Goal: Ask a question

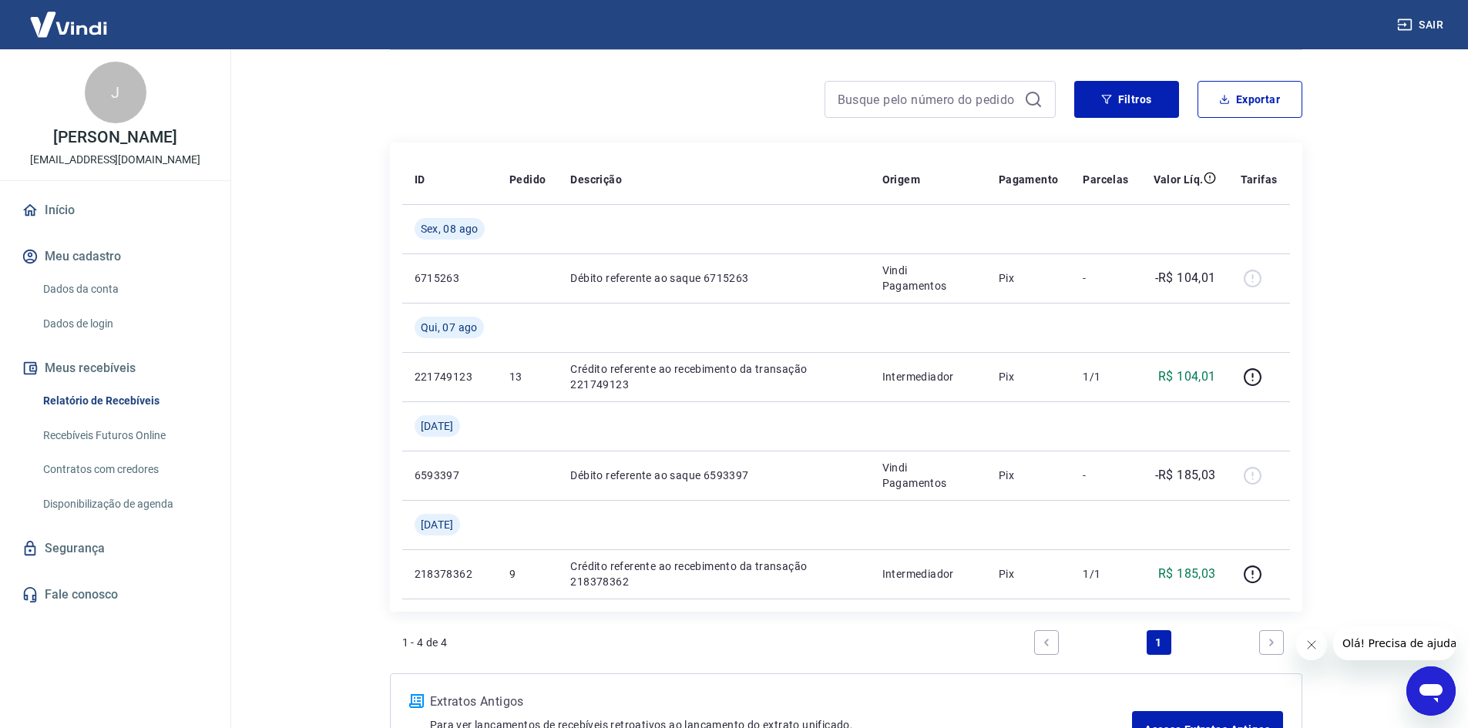
scroll to position [154, 0]
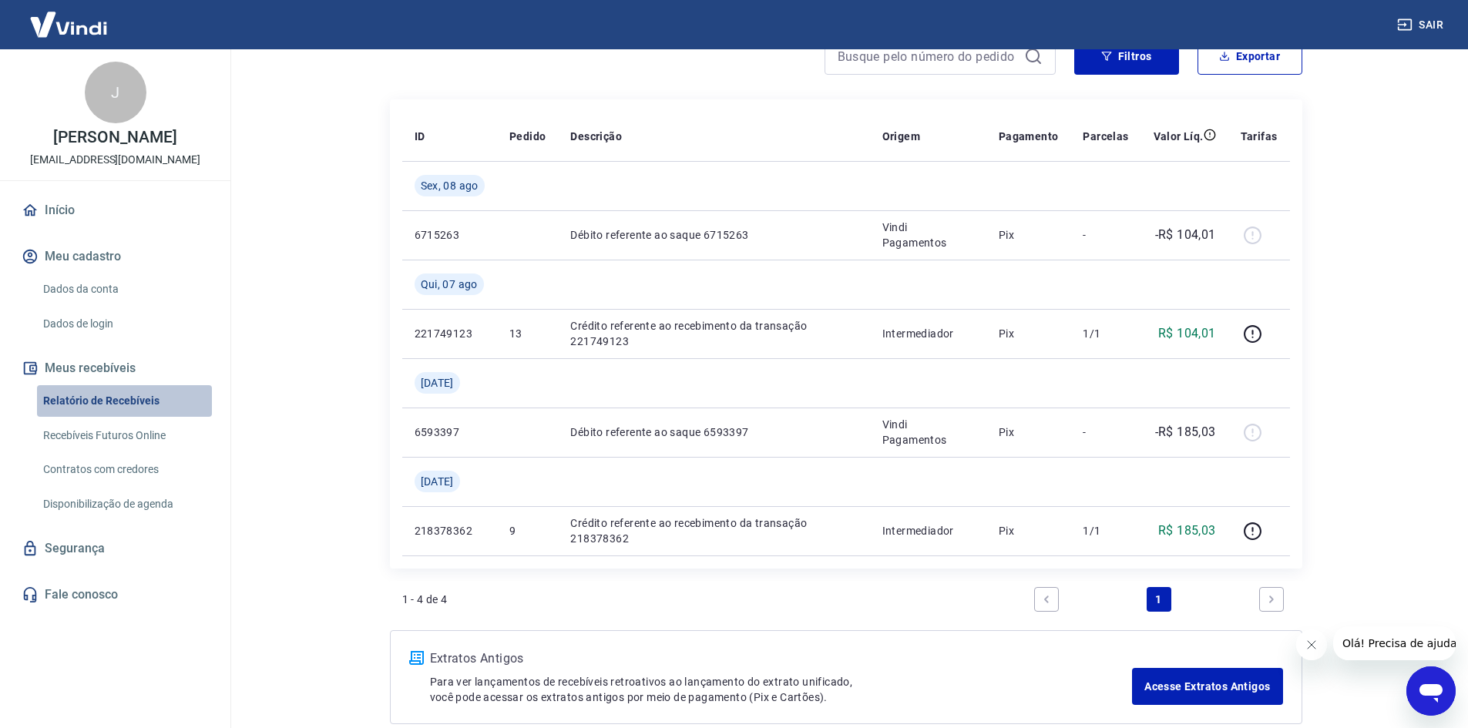
click at [72, 408] on link "Relatório de Recebíveis" at bounding box center [124, 401] width 175 height 32
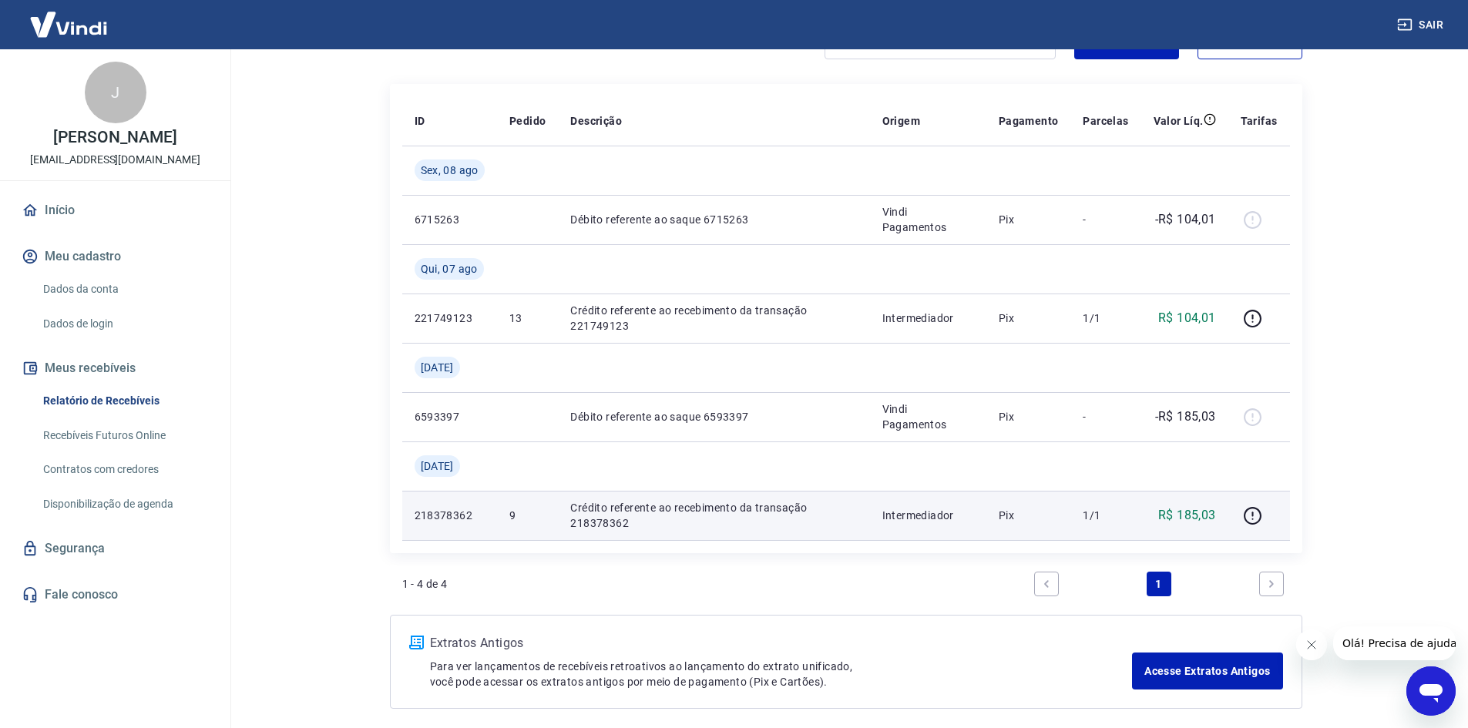
scroll to position [235, 0]
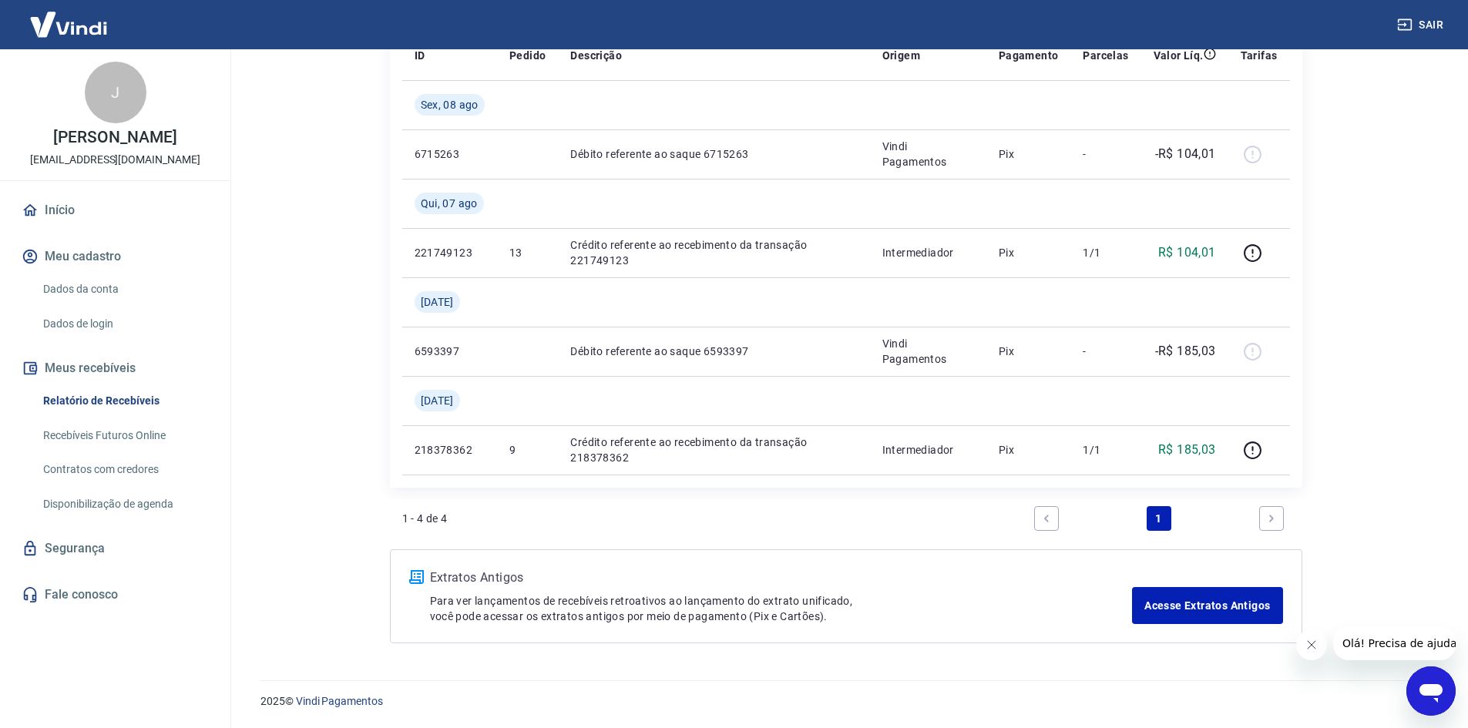
click at [1382, 643] on span "Olá! Precisa de ajuda?" at bounding box center [1402, 643] width 120 height 12
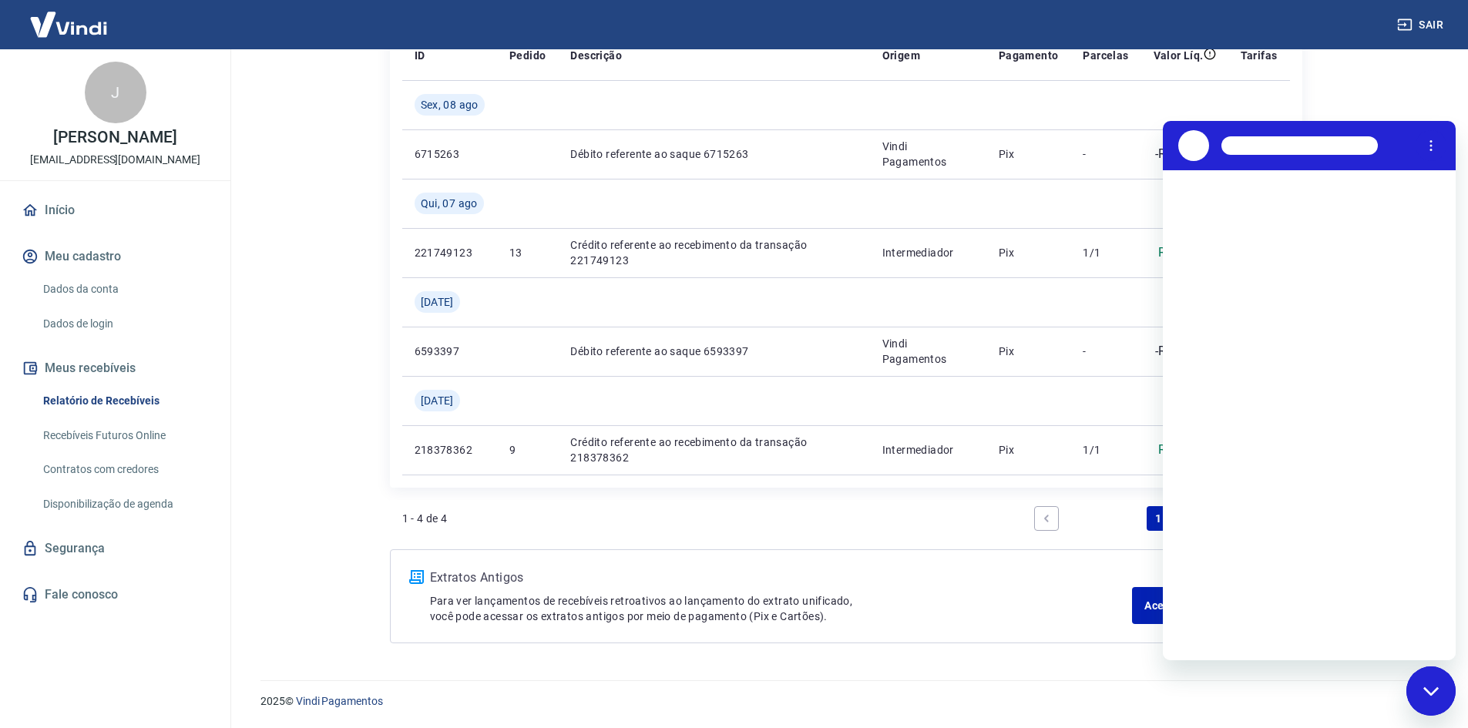
scroll to position [0, 0]
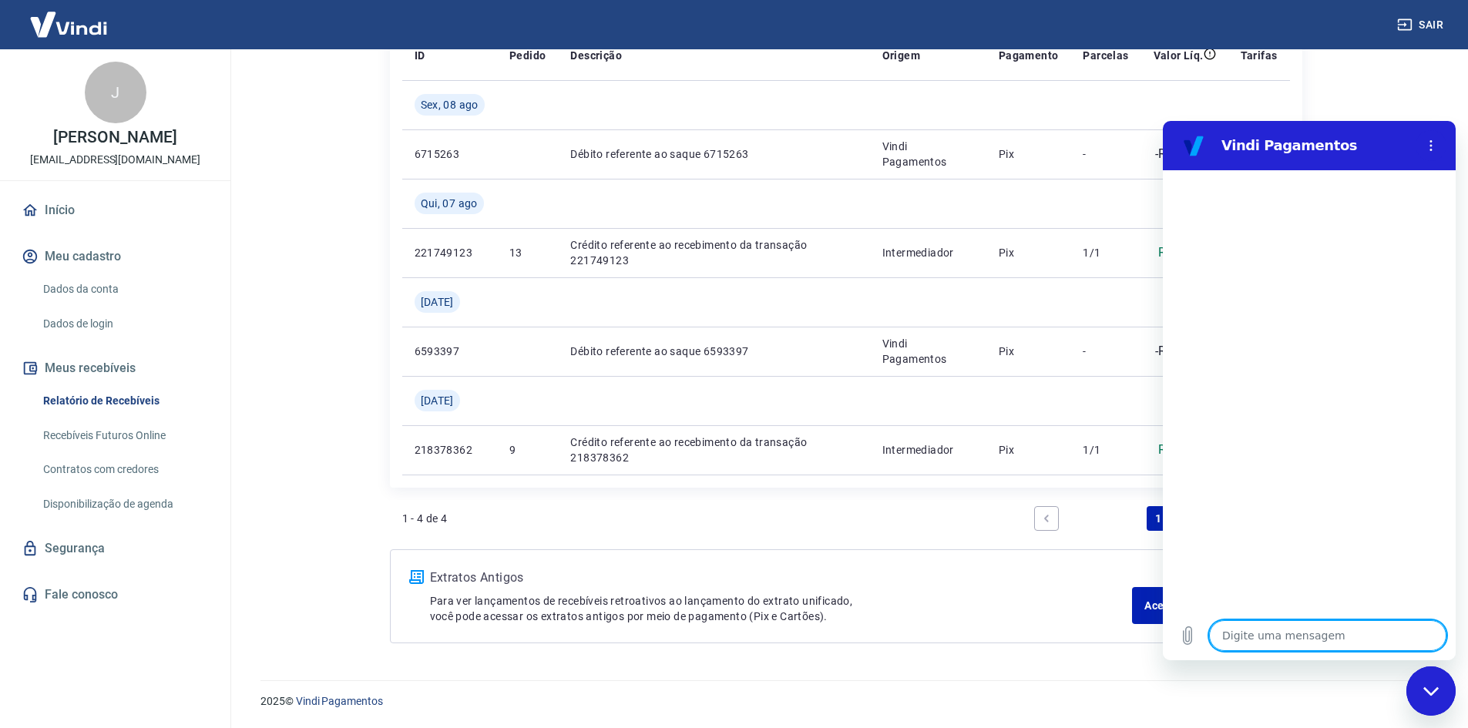
type textarea "o"
type textarea "x"
type textarea "ol"
type textarea "x"
type textarea "ola"
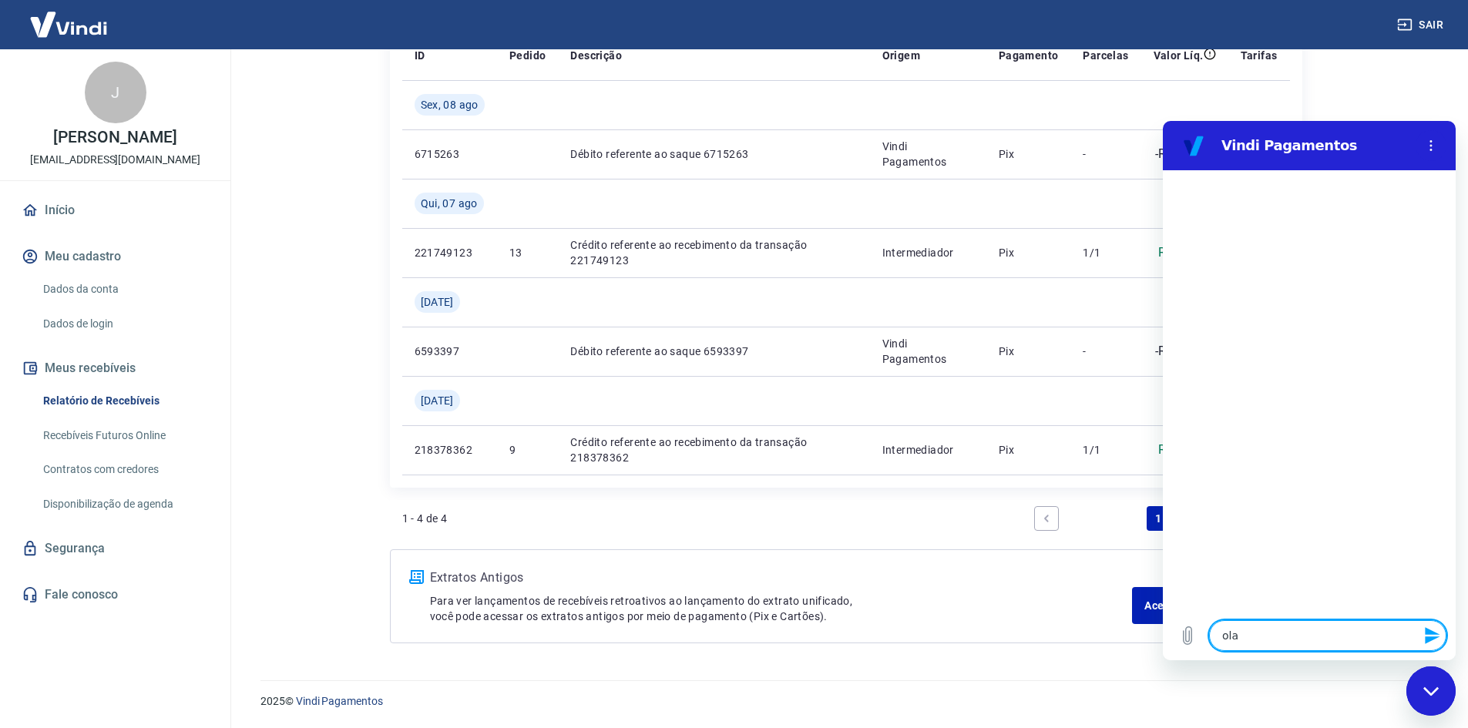
type textarea "x"
type textarea "ola"
type textarea "x"
type textarea "[PERSON_NAME]"
type textarea "x"
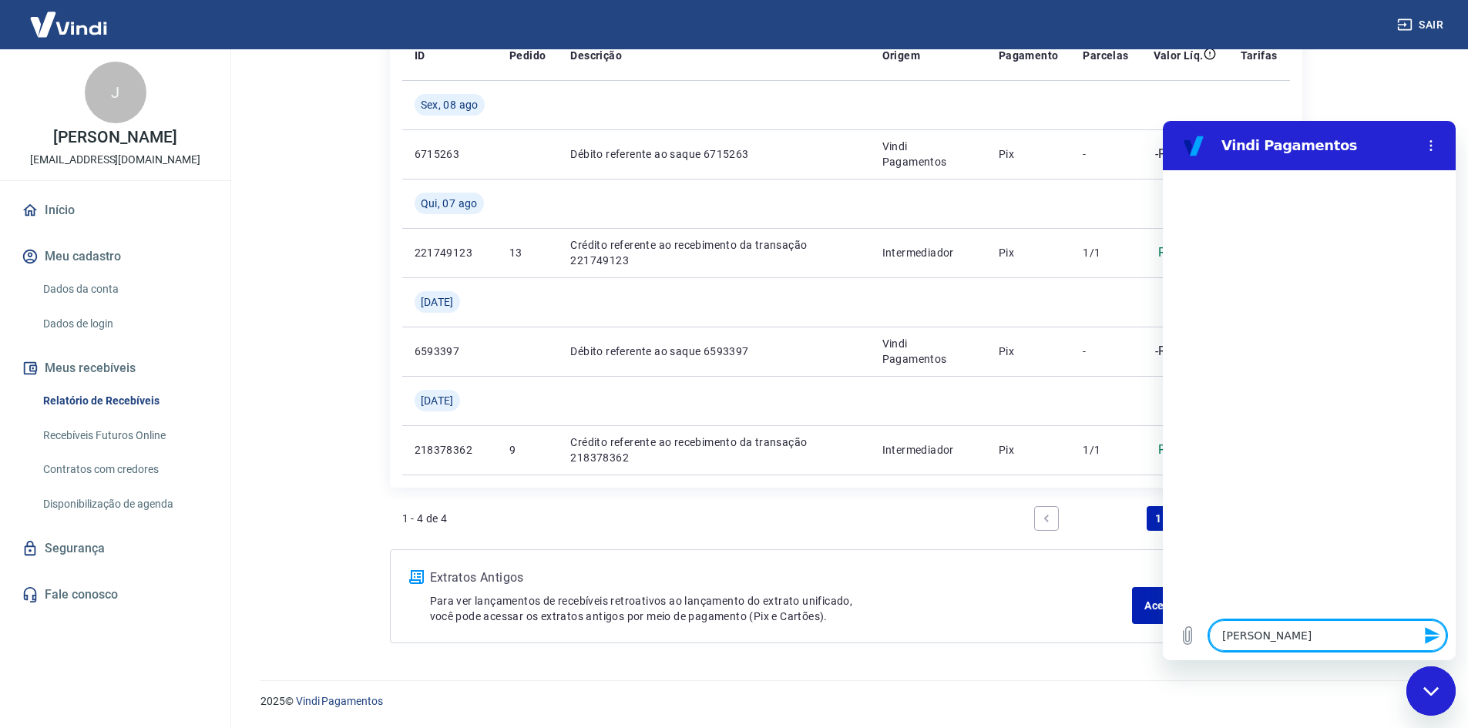
type textarea "ola co"
type textarea "x"
type textarea "ola com"
type textarea "x"
type textarea "ola como"
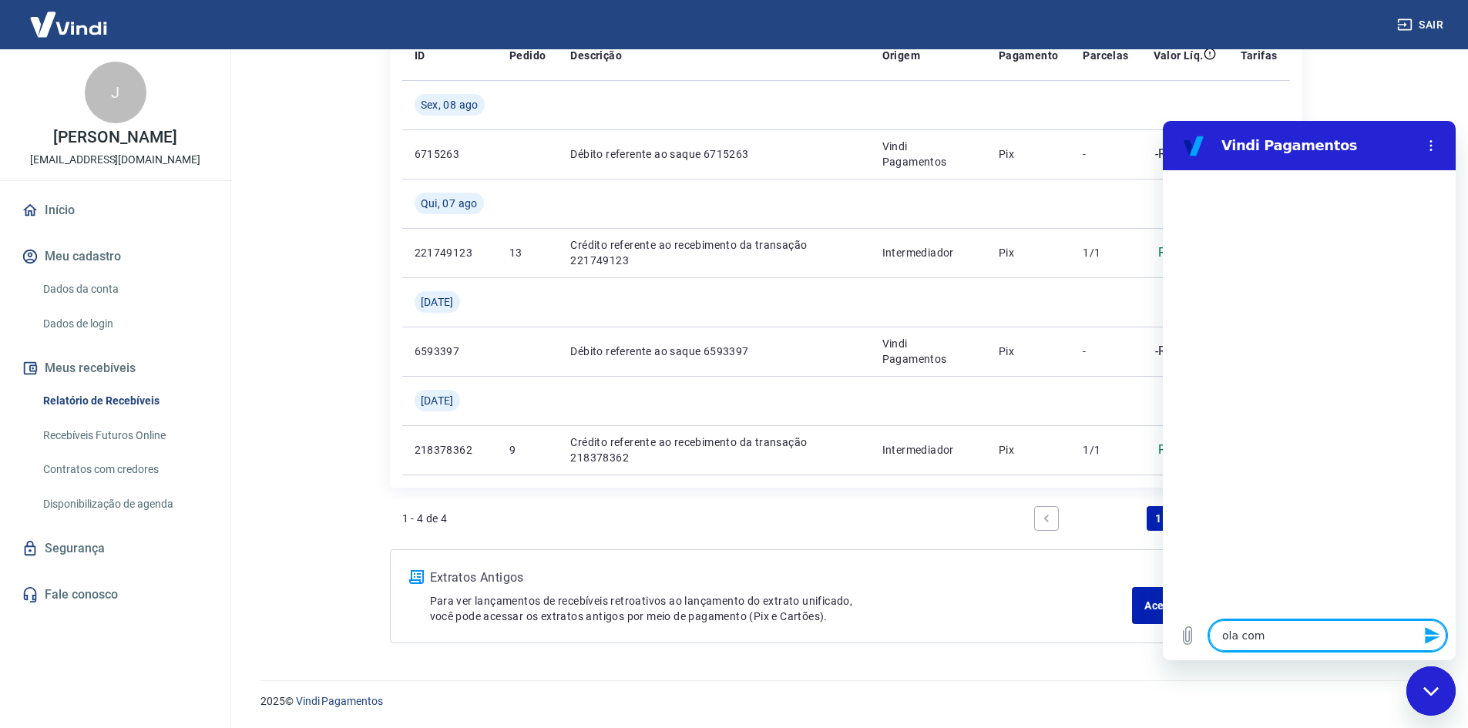
type textarea "x"
type textarea "ola como"
type textarea "x"
type textarea "ola como v"
type textarea "x"
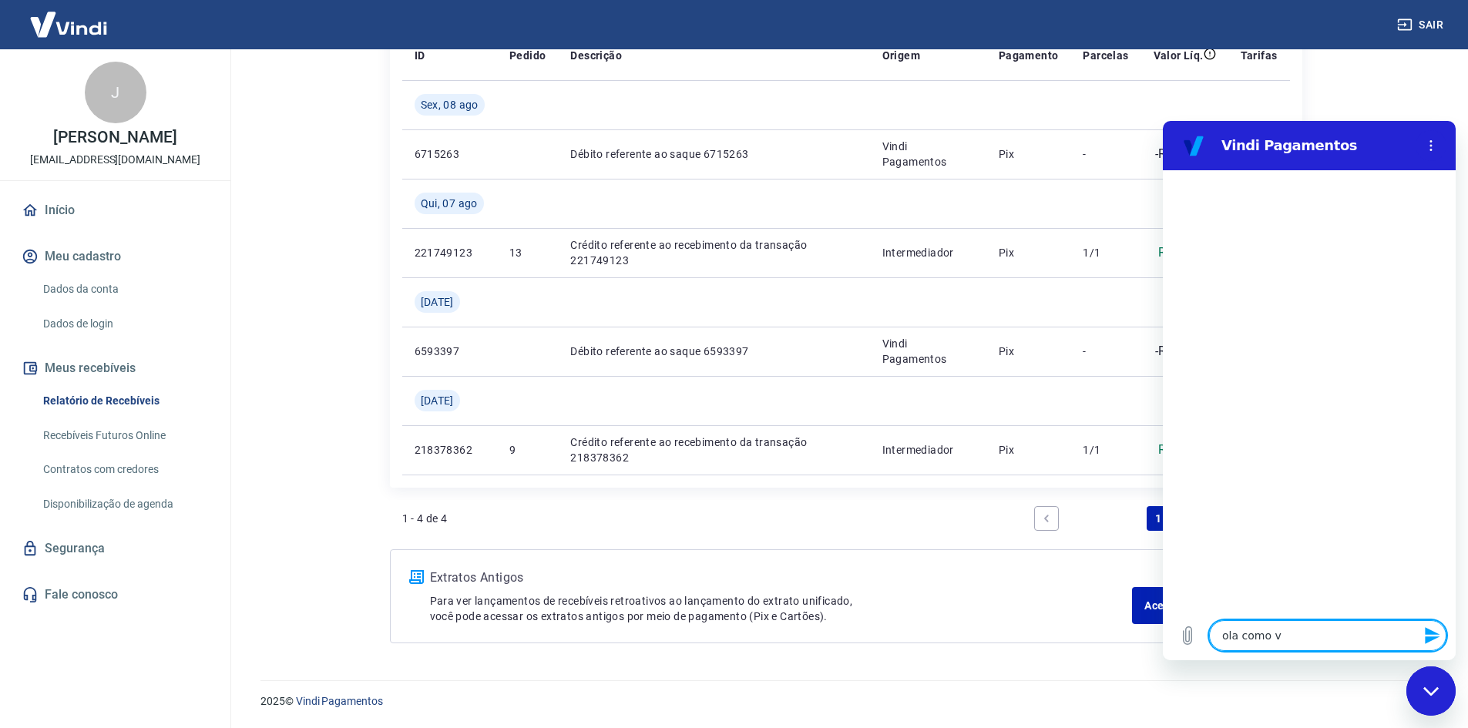
type textarea "ola como [PERSON_NAME]"
type textarea "x"
type textarea "ola como ver"
type textarea "x"
type textarea "ola como ver"
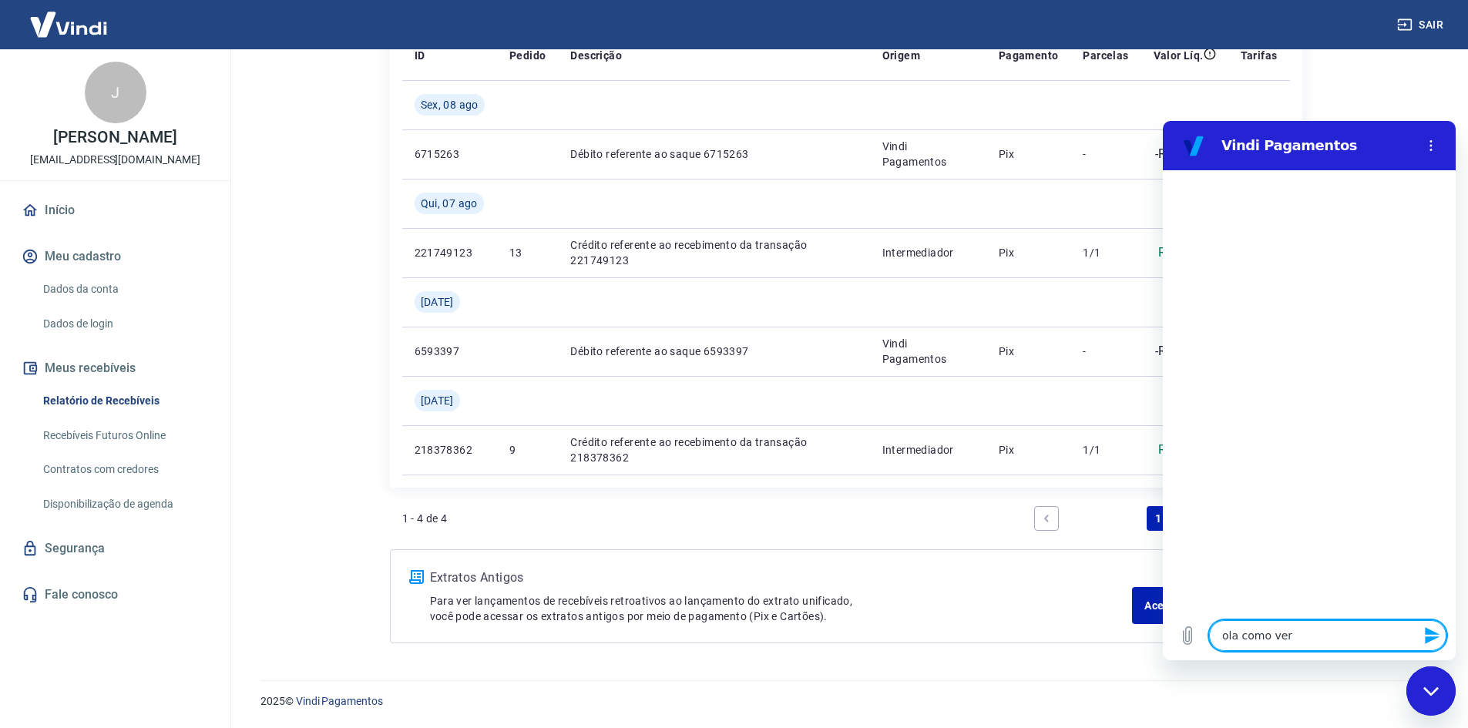
type textarea "x"
type textarea "ola como ver s"
type textarea "x"
type textarea "ola como ver"
type textarea "x"
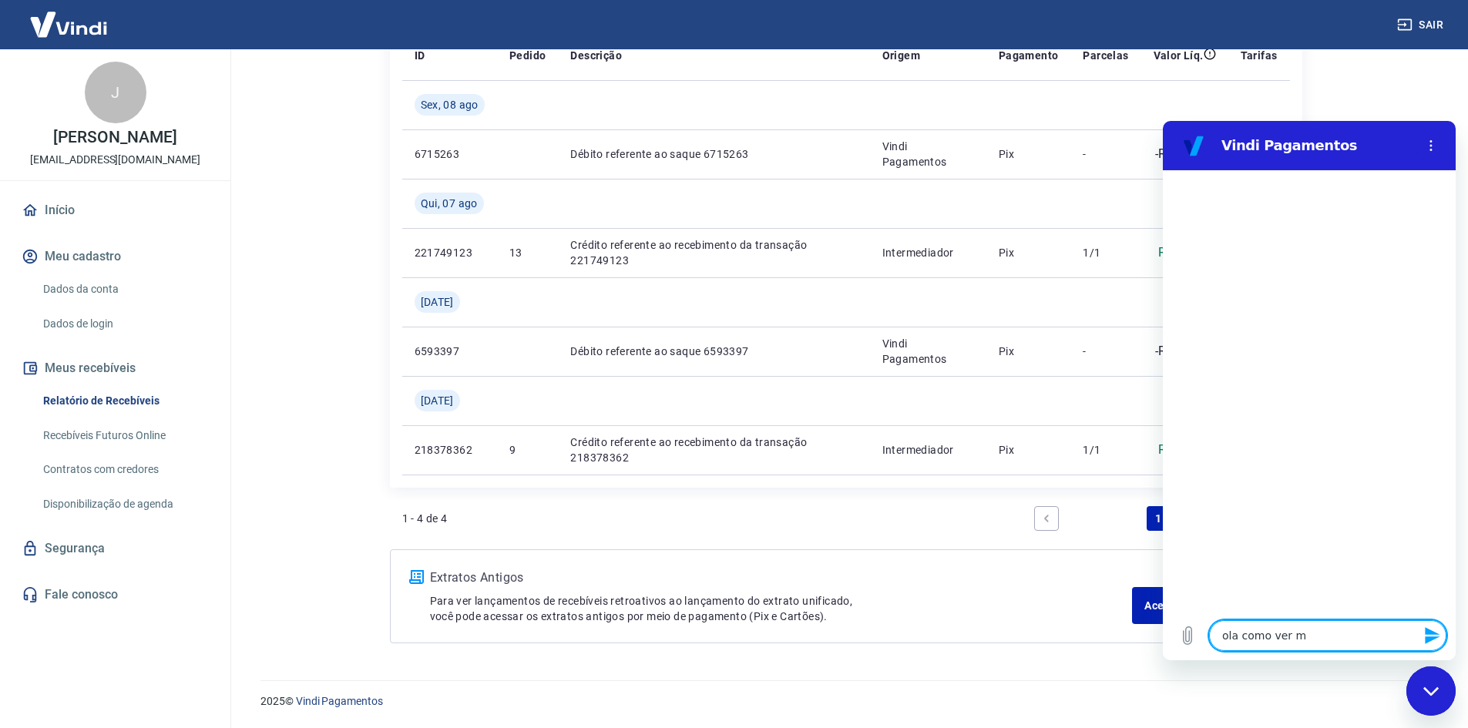
type textarea "ola como ver mm"
type textarea "x"
type textarea "ola como ver mme"
type textarea "x"
type textarea "ola como ver mmeu"
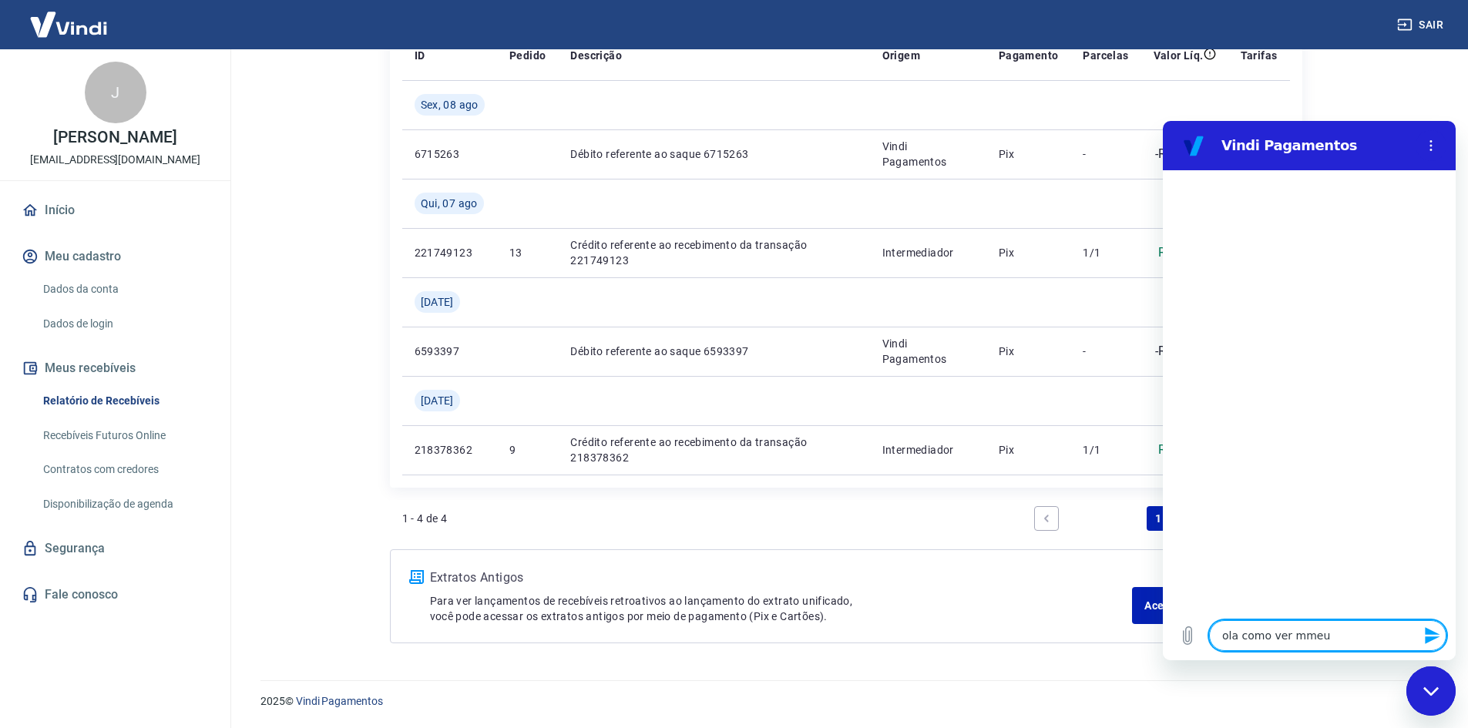
type textarea "x"
type textarea "ola como ver mme"
type textarea "x"
type textarea "ola como ver mm"
type textarea "x"
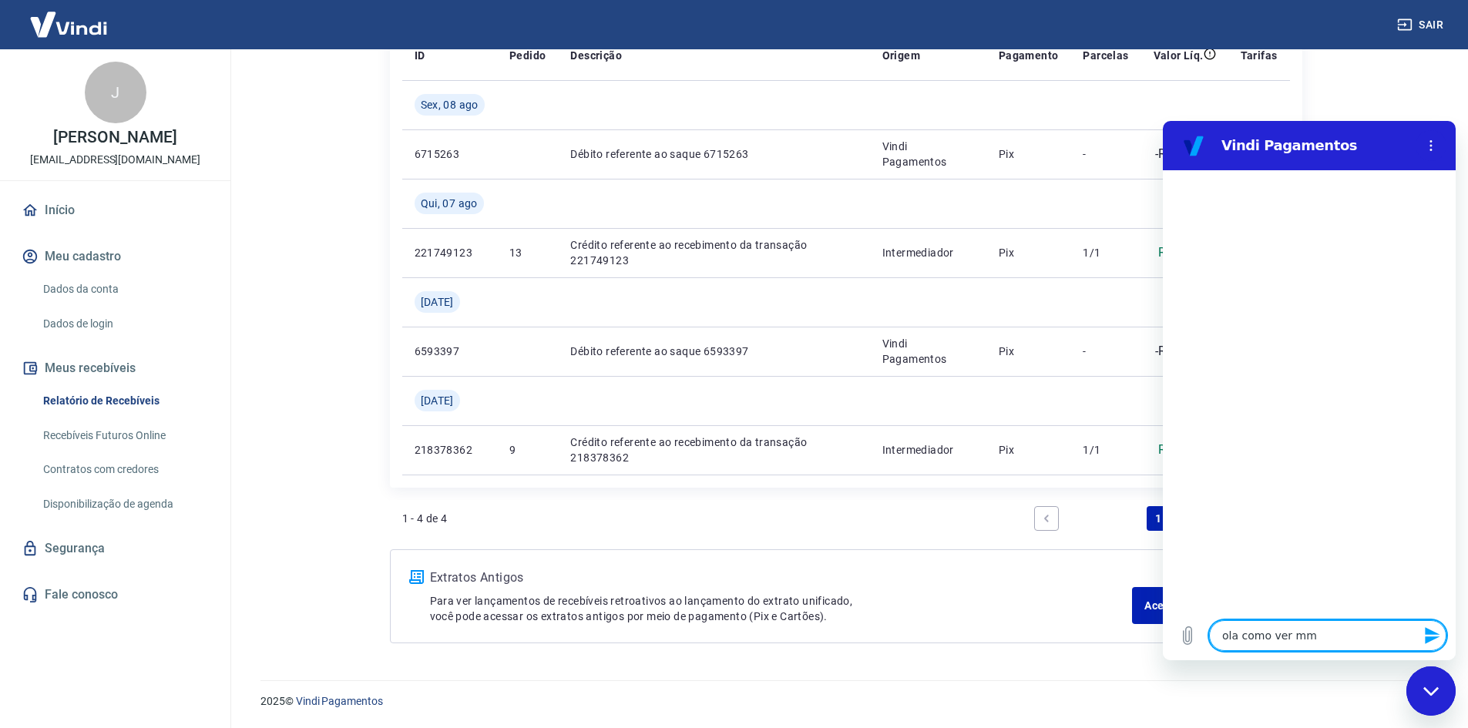
type textarea "ola como ver m"
type textarea "x"
type textarea "ola como ver mu"
type textarea "x"
type textarea "ola como ver m"
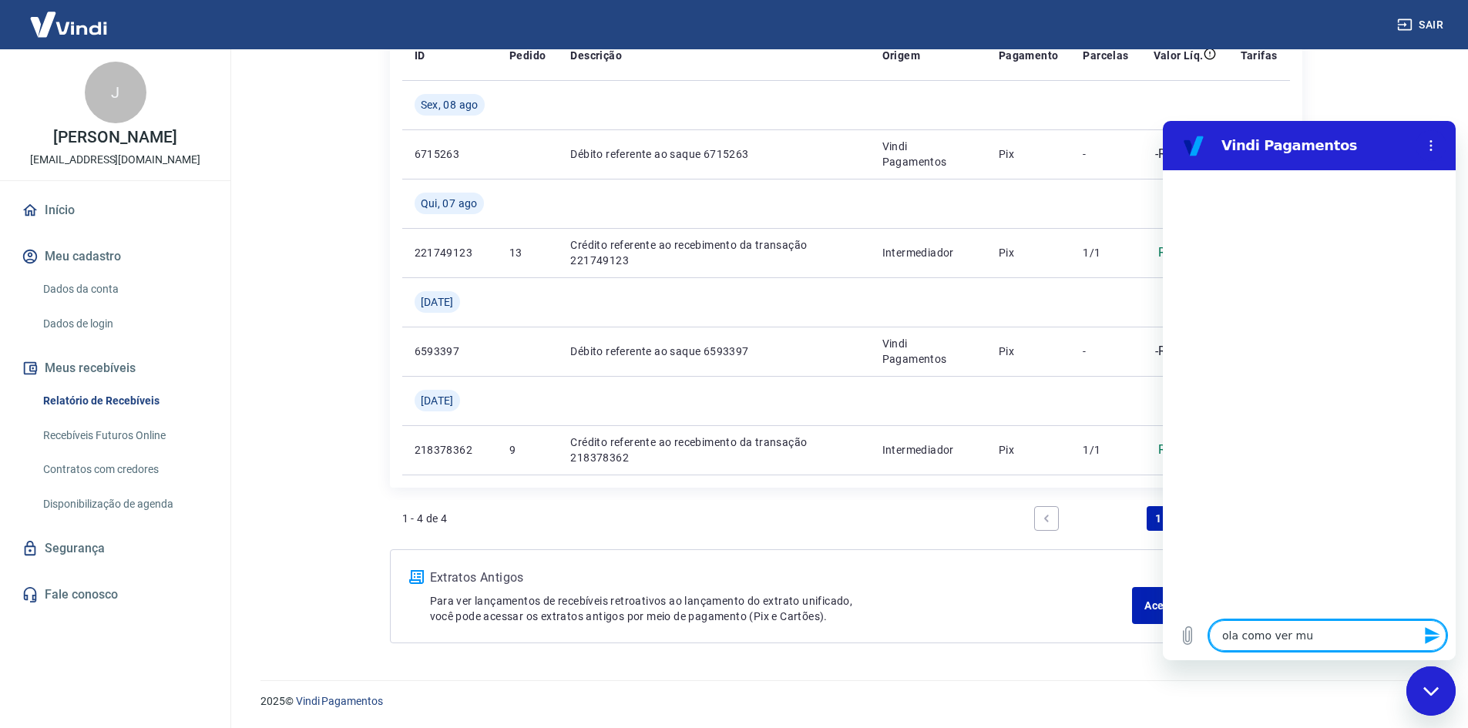
type textarea "x"
type textarea "ola como ver me"
type textarea "x"
type textarea "ola como ver meu"
type textarea "x"
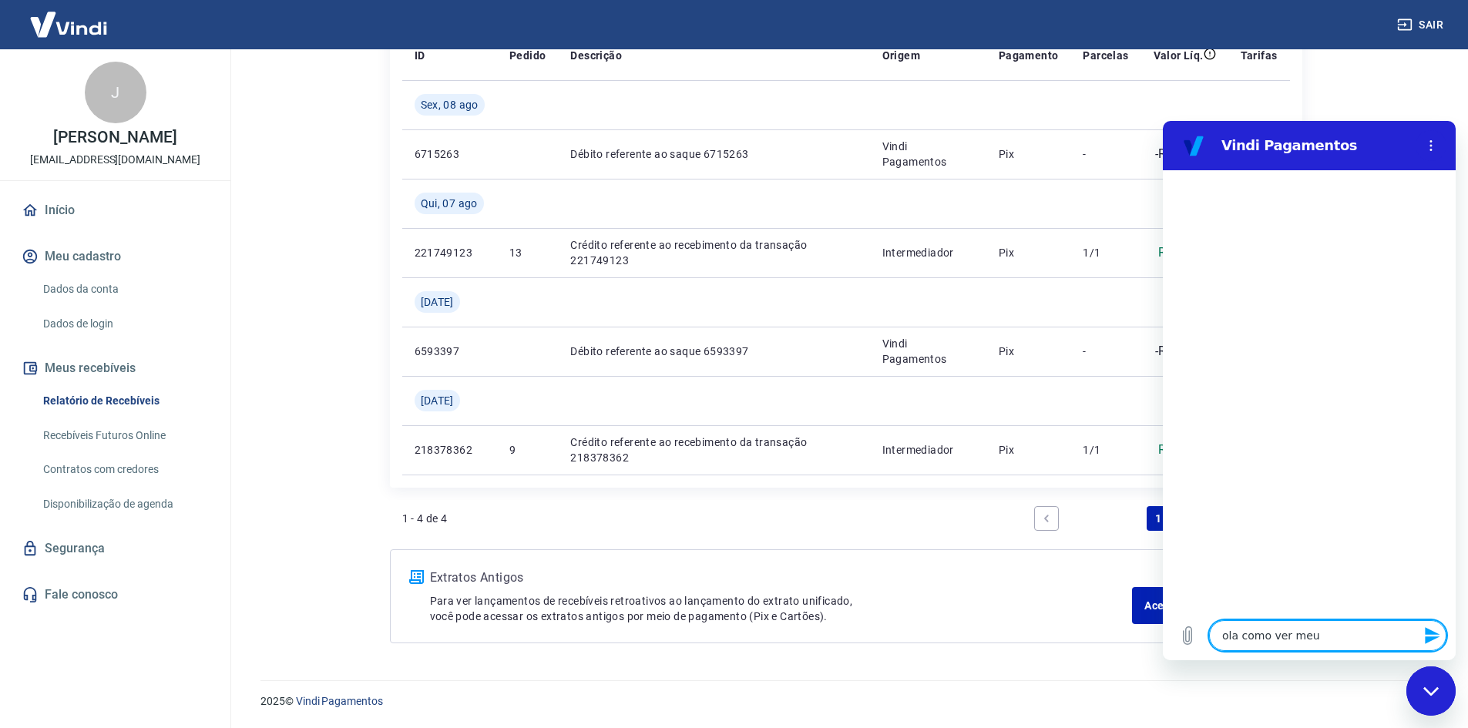
type textarea "[PERSON_NAME] como ver meus"
type textarea "x"
type textarea "ola como ver meu"
type textarea "x"
type textarea "ola como ver meu"
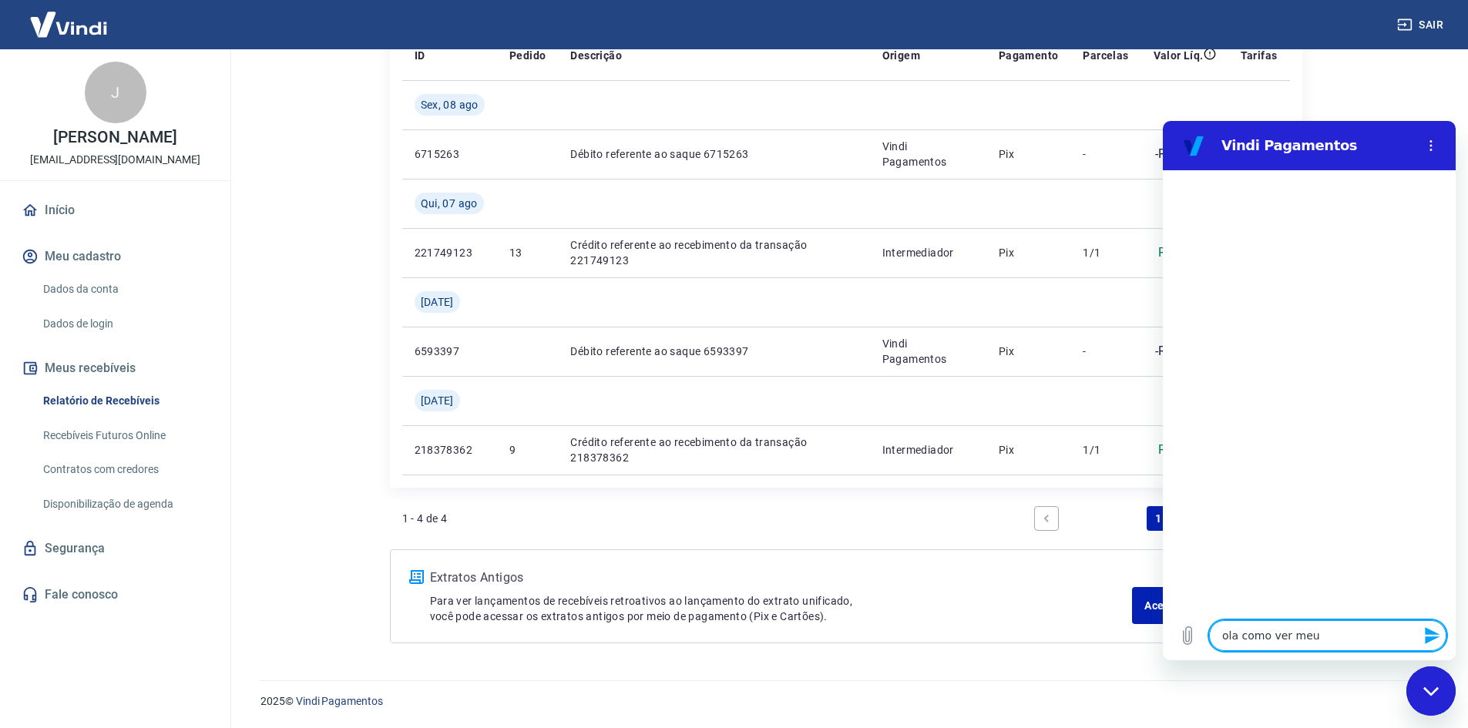
type textarea "x"
type textarea "ola como ver meu l"
type textarea "x"
type textarea "[PERSON_NAME] como ver meu la"
type textarea "x"
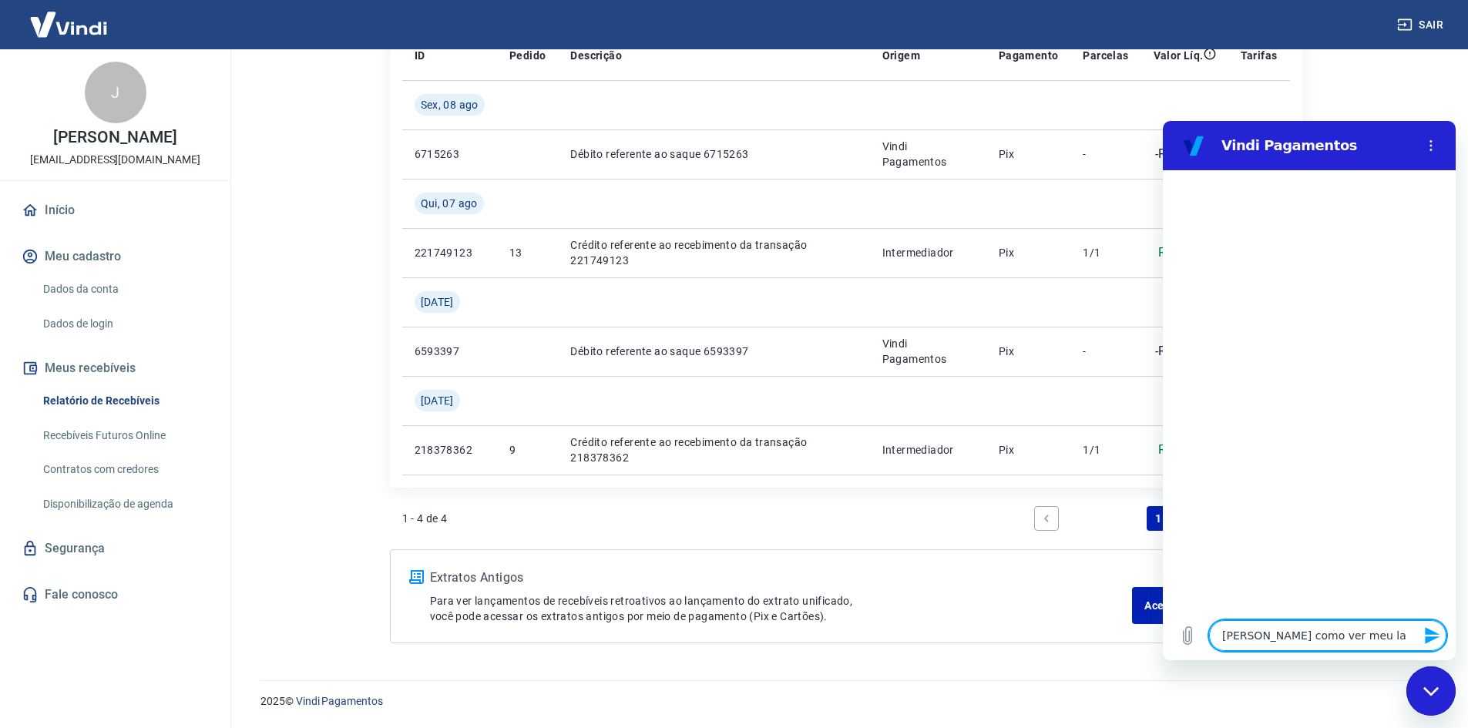
type textarea "ola como ver meu lal"
type textarea "x"
type textarea "ola como ver meu lald"
type textarea "x"
type textarea "ola como ver meu laldo"
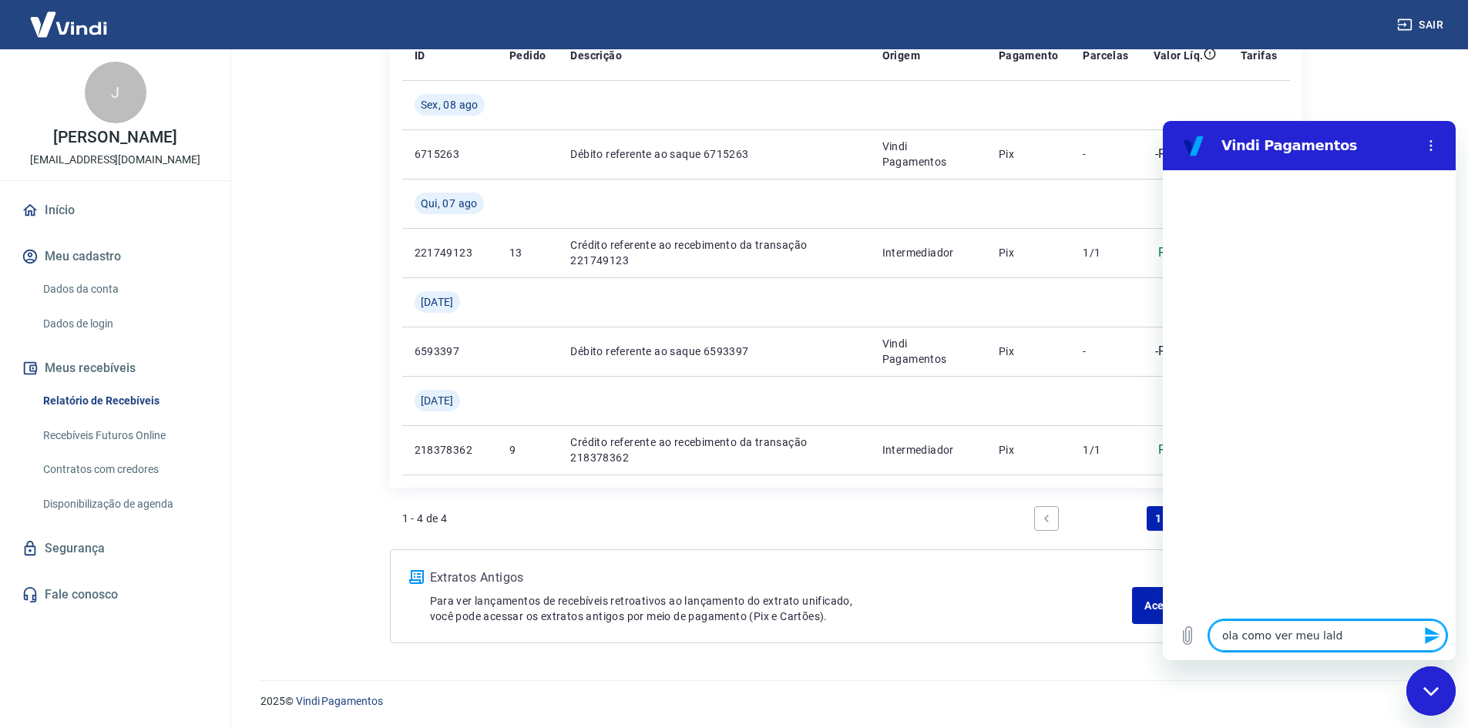
type textarea "x"
type textarea "ola como ver meu laldo"
type textarea "x"
type textarea "[PERSON_NAME] como ver meu laldo e"
type textarea "x"
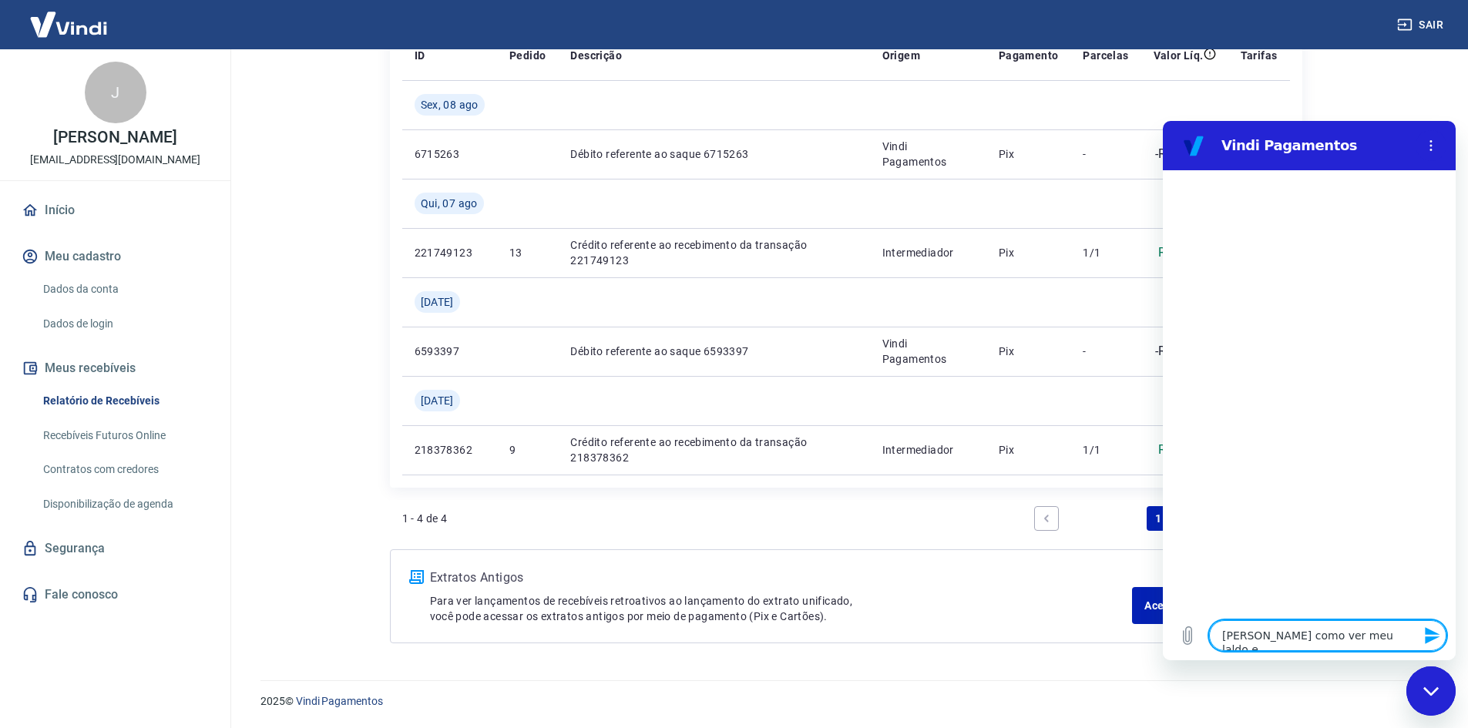
type textarea "[PERSON_NAME] como ver meu laldo e"
type textarea "x"
type textarea "[PERSON_NAME] como ver meu laldo e c"
type textarea "x"
type textarea "ola como ver meu laldo e co"
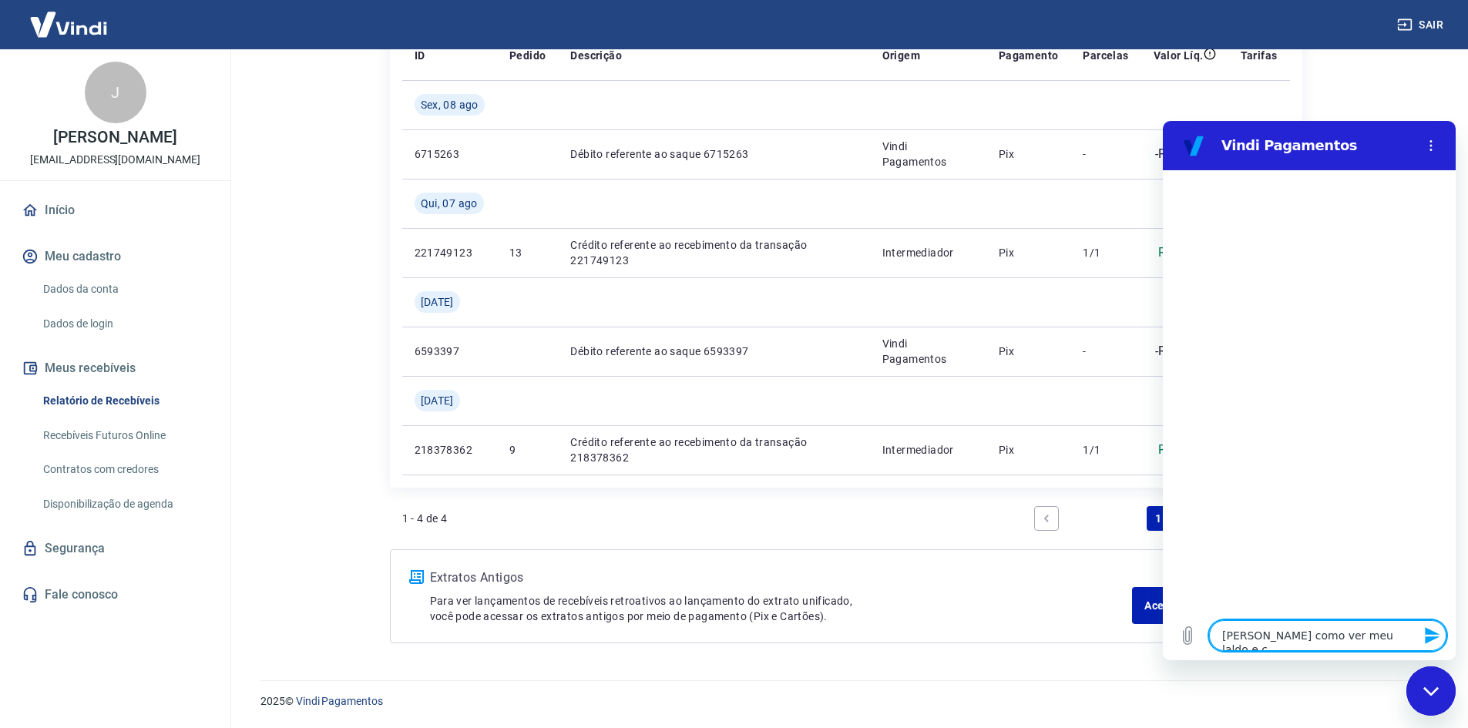
type textarea "x"
type textarea "[PERSON_NAME] como ver meu laldo e com"
type textarea "x"
type textarea "[PERSON_NAME] como ver meu laldo e com"
type textarea "x"
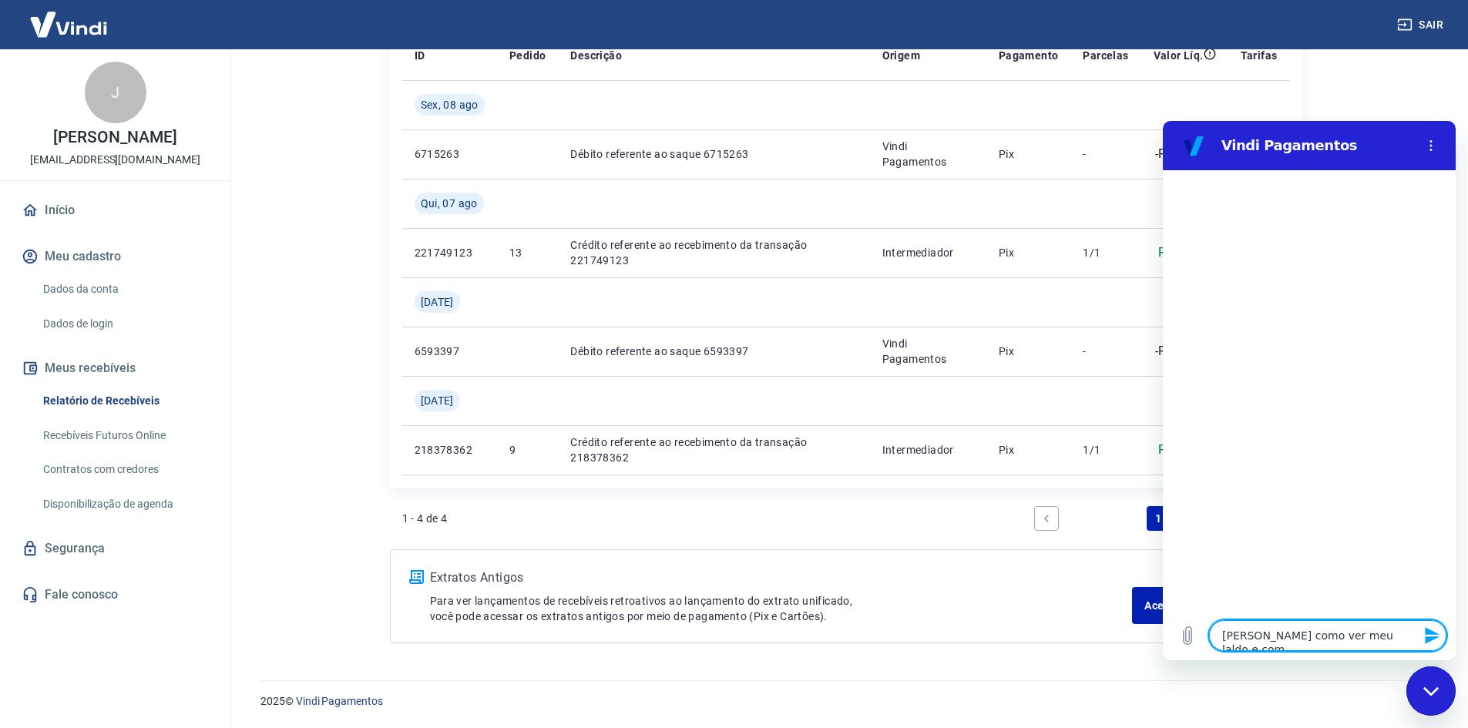
type textarea "ola como ver meu laldo e com r"
type textarea "x"
type textarea "[PERSON_NAME] como ver meu laldo e com re"
type textarea "x"
type textarea "ola como ver meu laldo e com res"
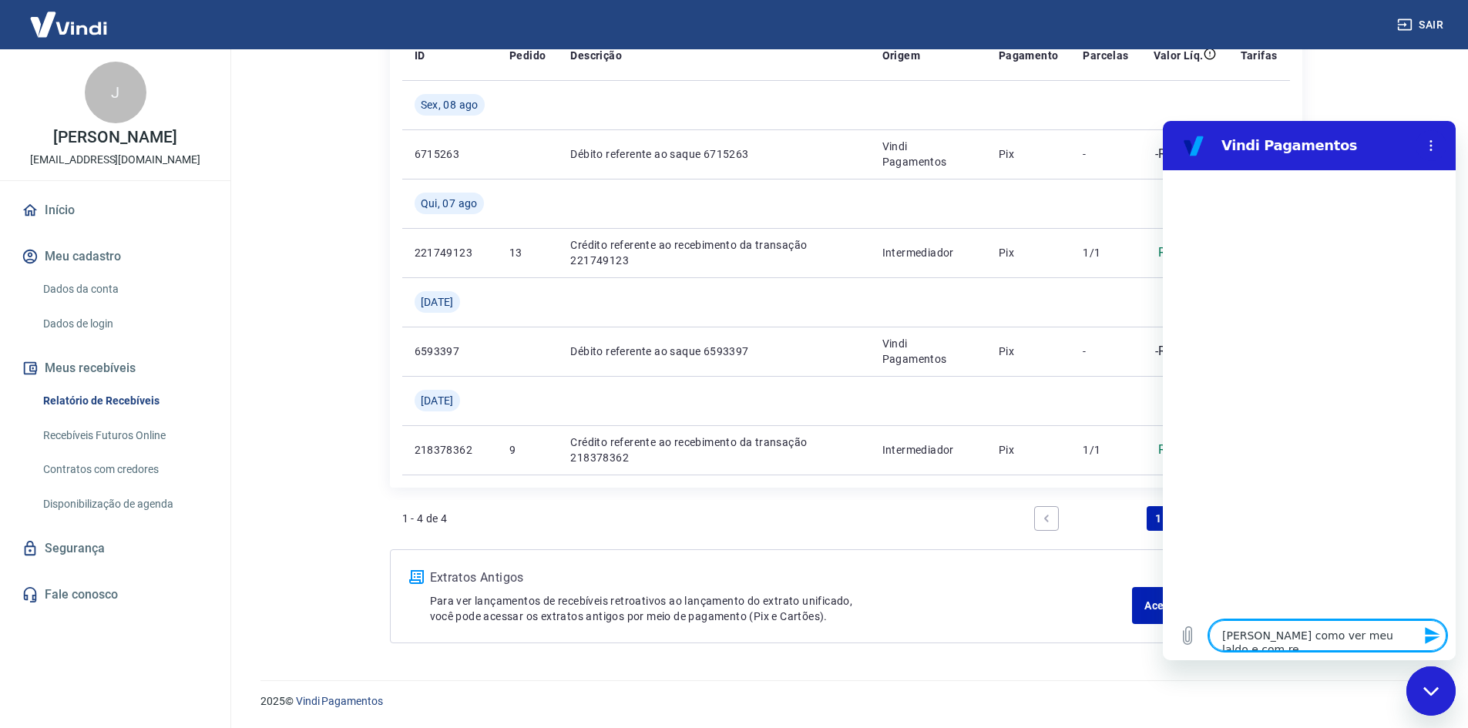
type textarea "x"
type textarea "[PERSON_NAME] como ver meu laldo e com resg"
type textarea "x"
type textarea "ola como ver meu laldo e com resga"
type textarea "x"
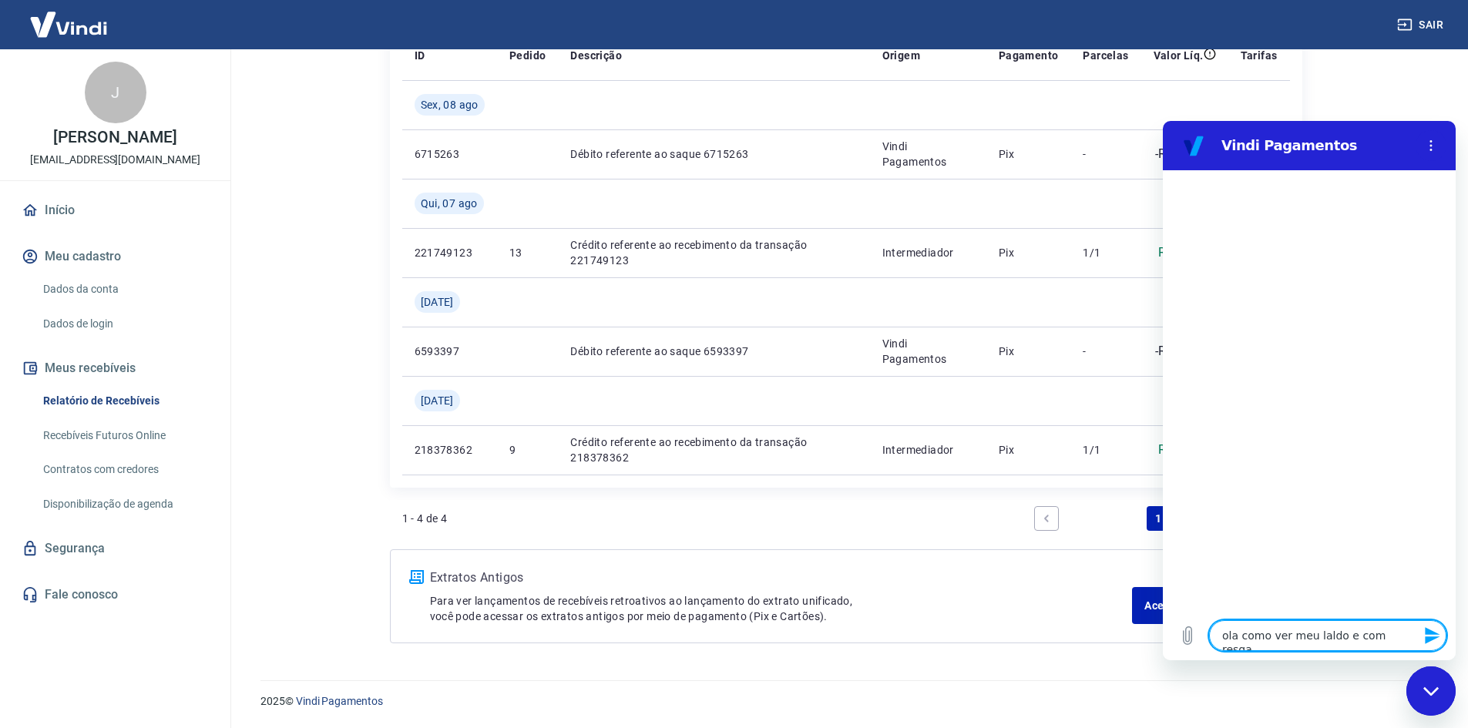
type textarea "ola como ver meu laldo e com resgat"
type textarea "x"
type textarea "ola como ver meu laldo e com resgata"
type textarea "x"
type textarea "ola como ver meu laldo e com resgatar"
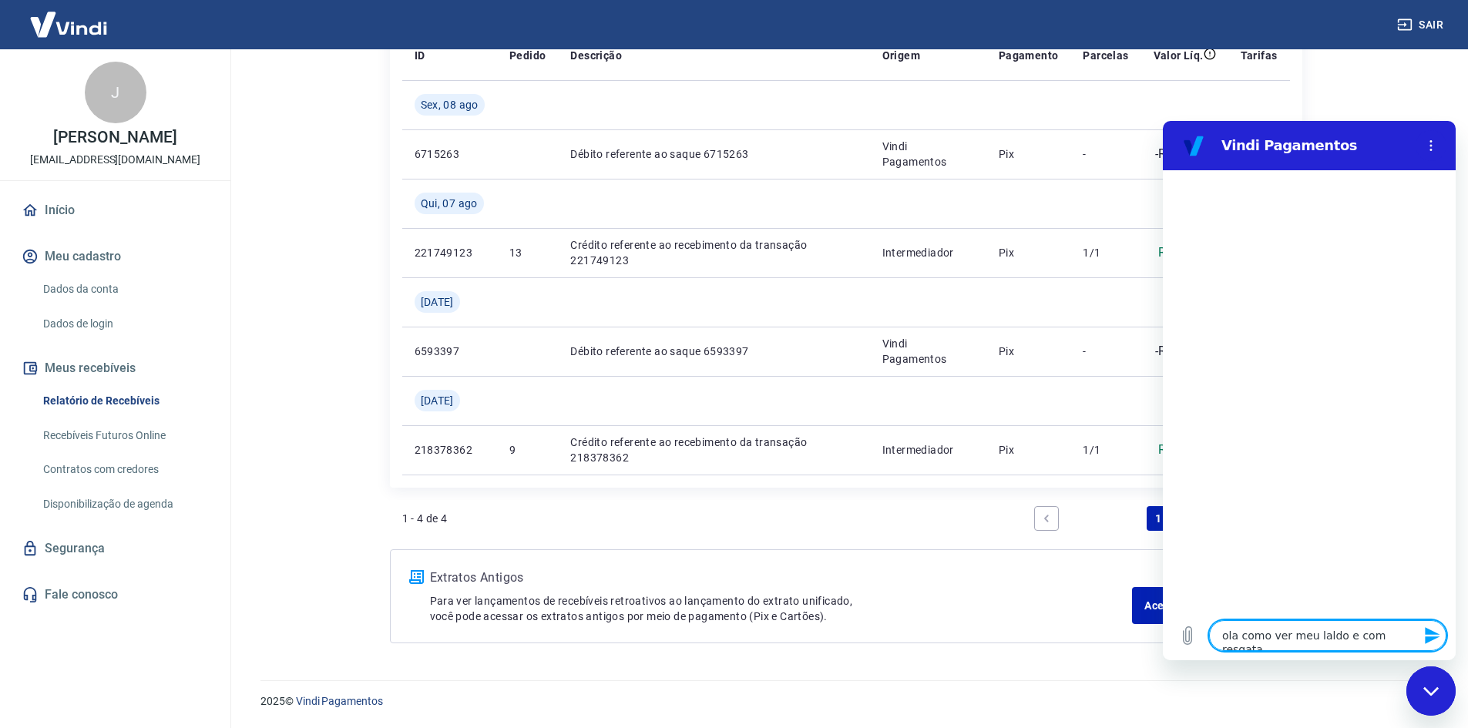
type textarea "x"
type textarea "[PERSON_NAME] como ver meu laldo e com resgatar?"
type textarea "x"
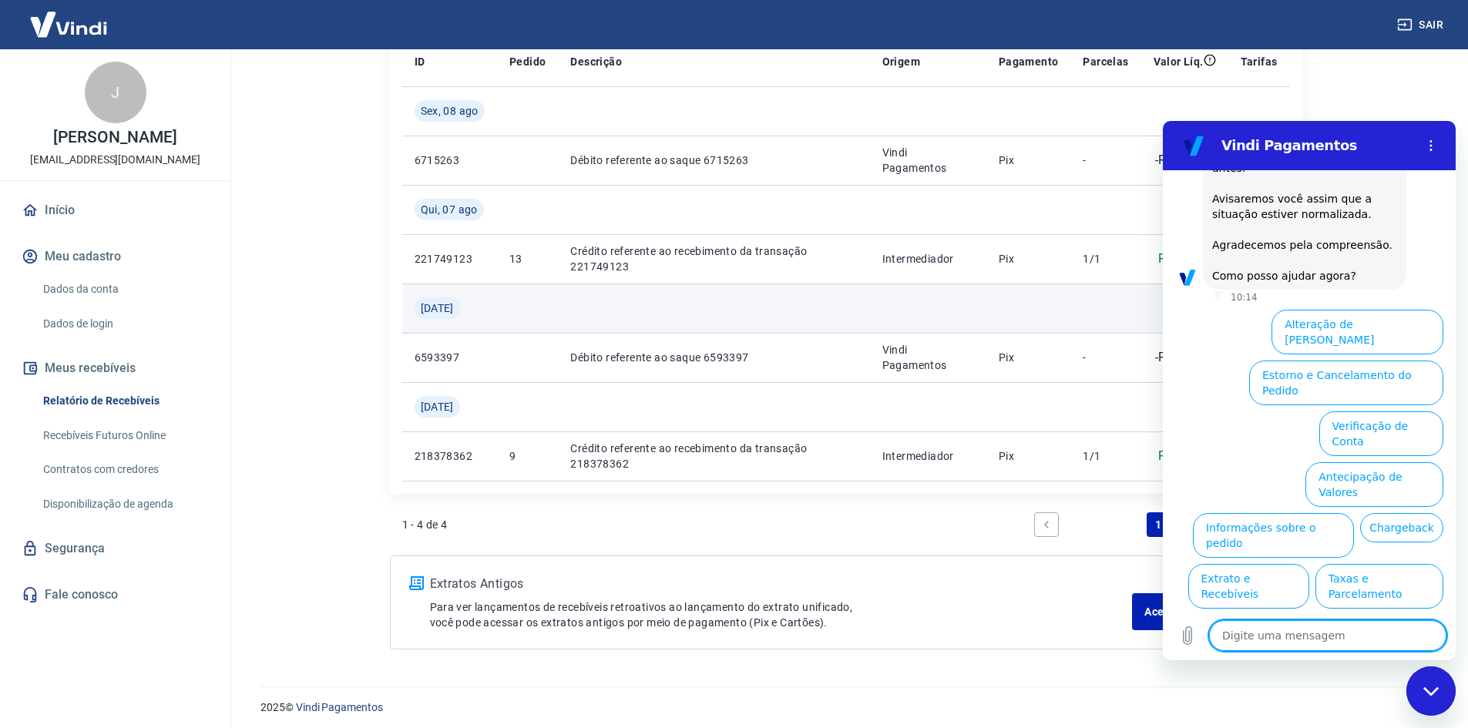
scroll to position [235, 0]
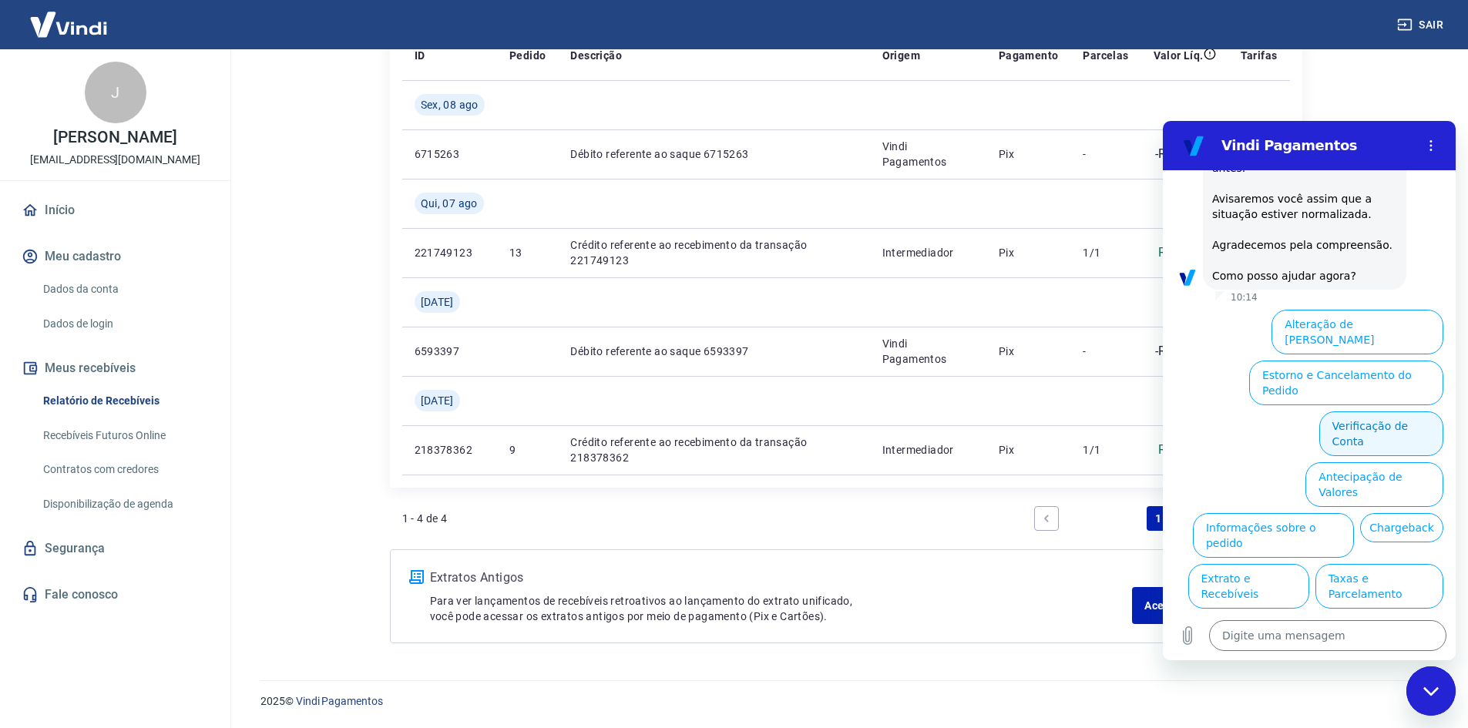
click at [1362, 411] on button "Verificação de Conta" at bounding box center [1381, 433] width 124 height 45
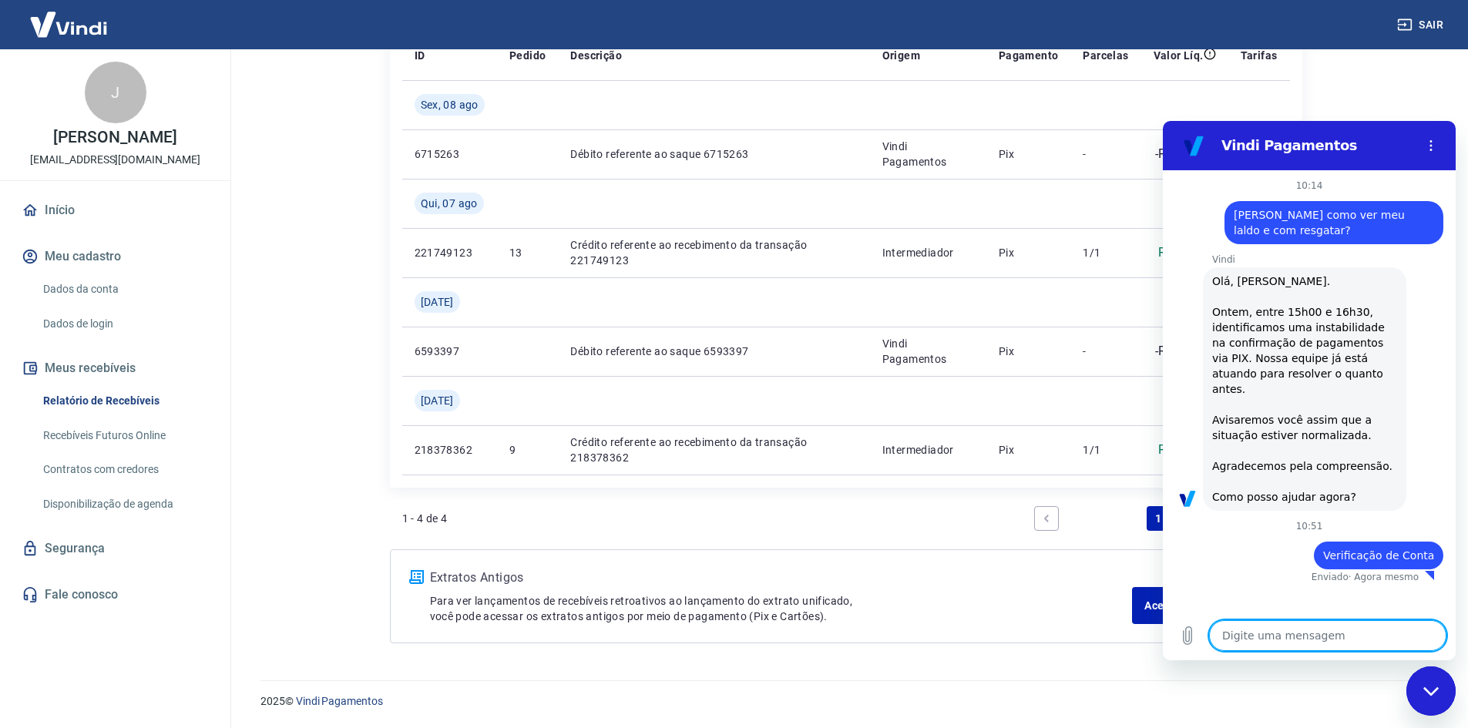
click at [1446, 696] on div "Fechar janela de mensagens" at bounding box center [1431, 691] width 46 height 46
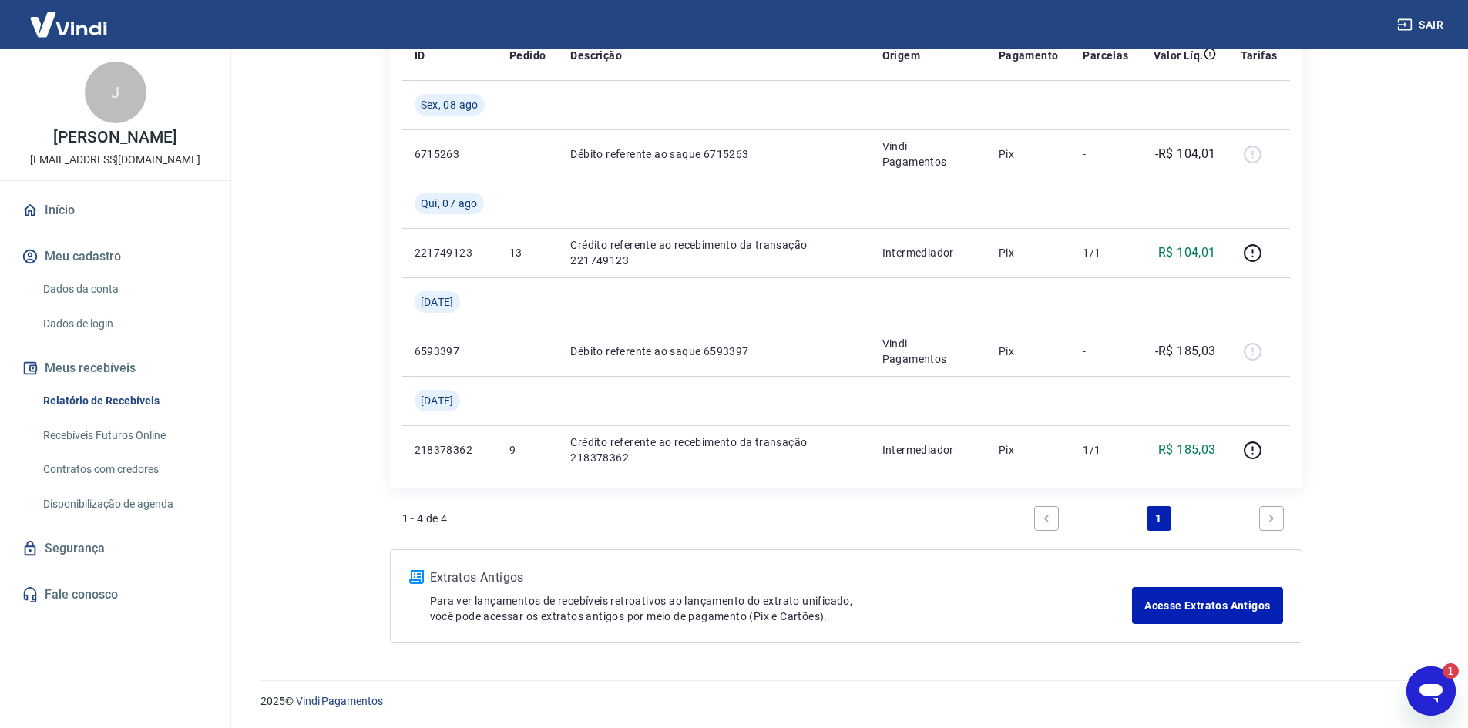
click at [1432, 680] on icon "Abrir janela de mensagens, 1 mensagem não lida" at bounding box center [1431, 691] width 28 height 28
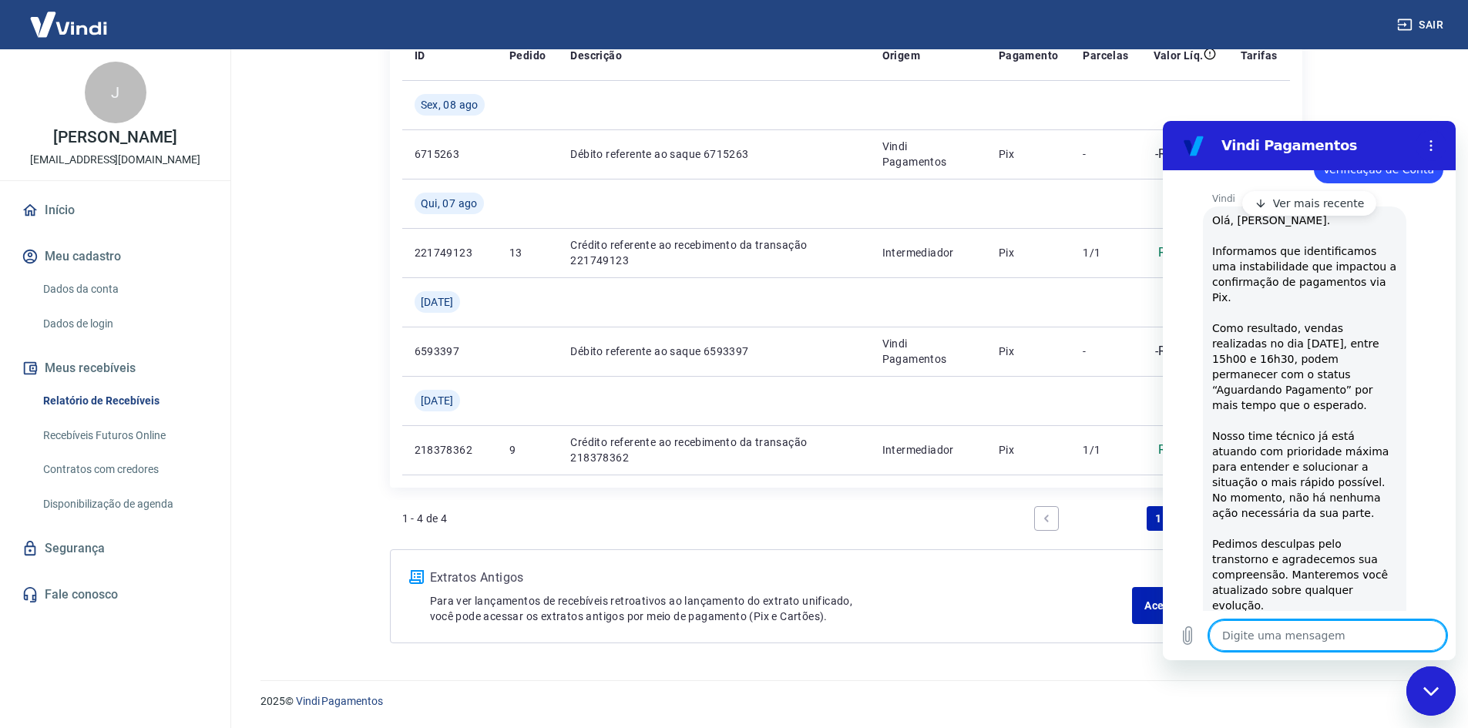
scroll to position [700, 0]
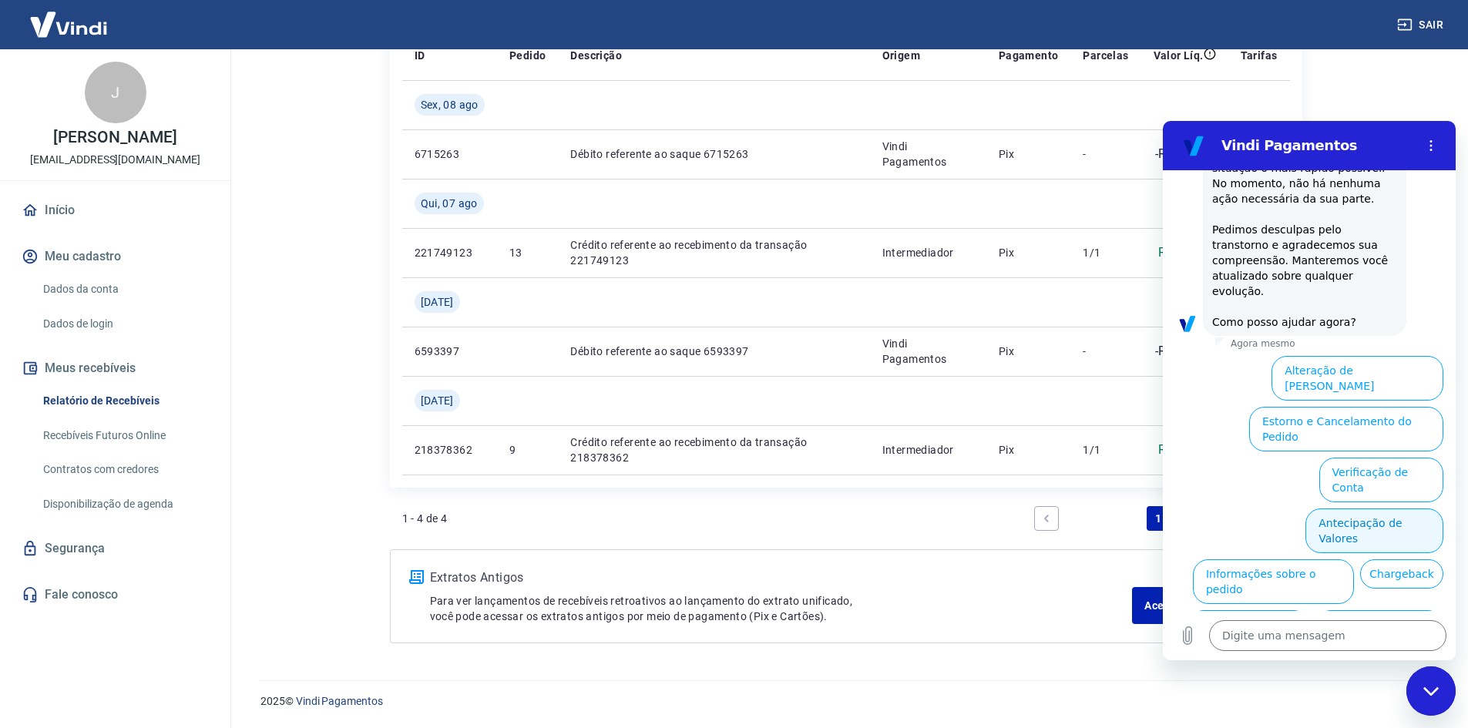
click at [1352, 509] on button "Antecipação de Valores" at bounding box center [1374, 531] width 138 height 45
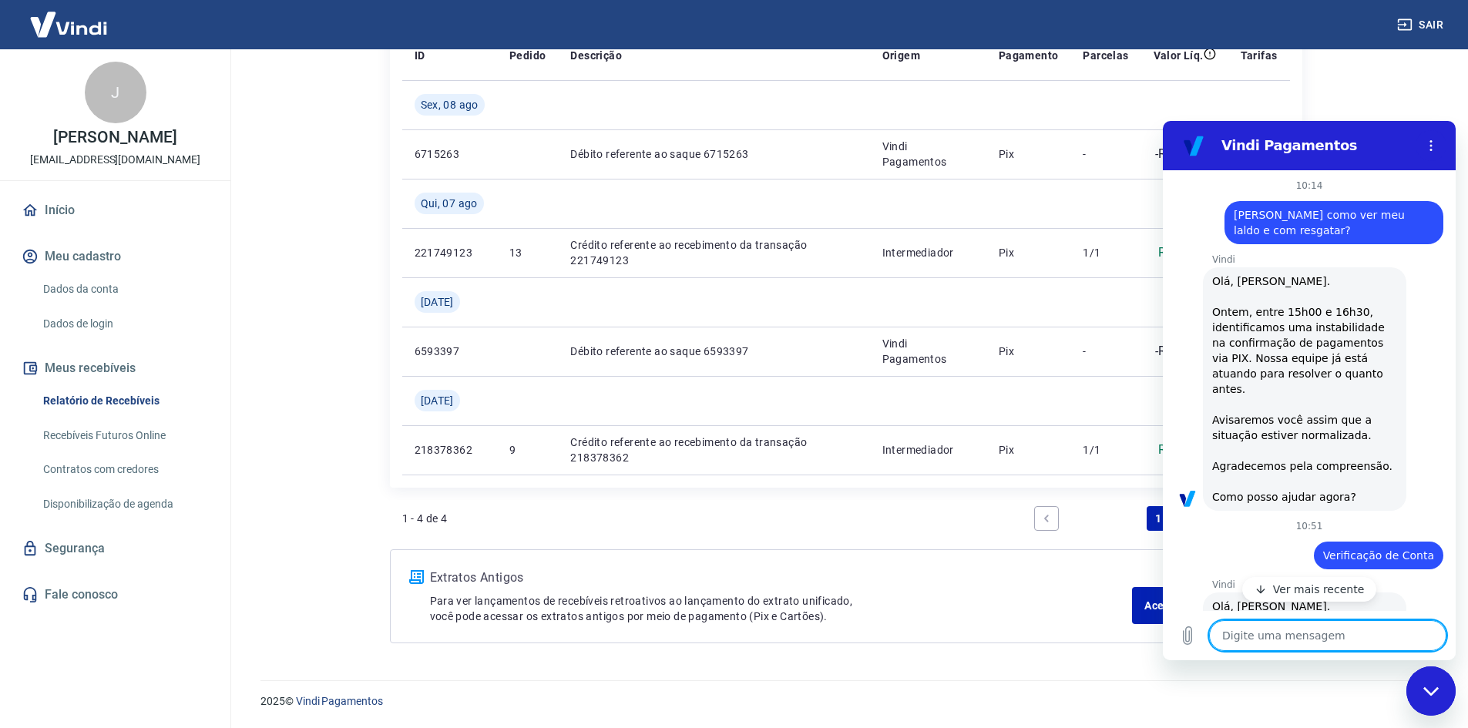
scroll to position [385, 0]
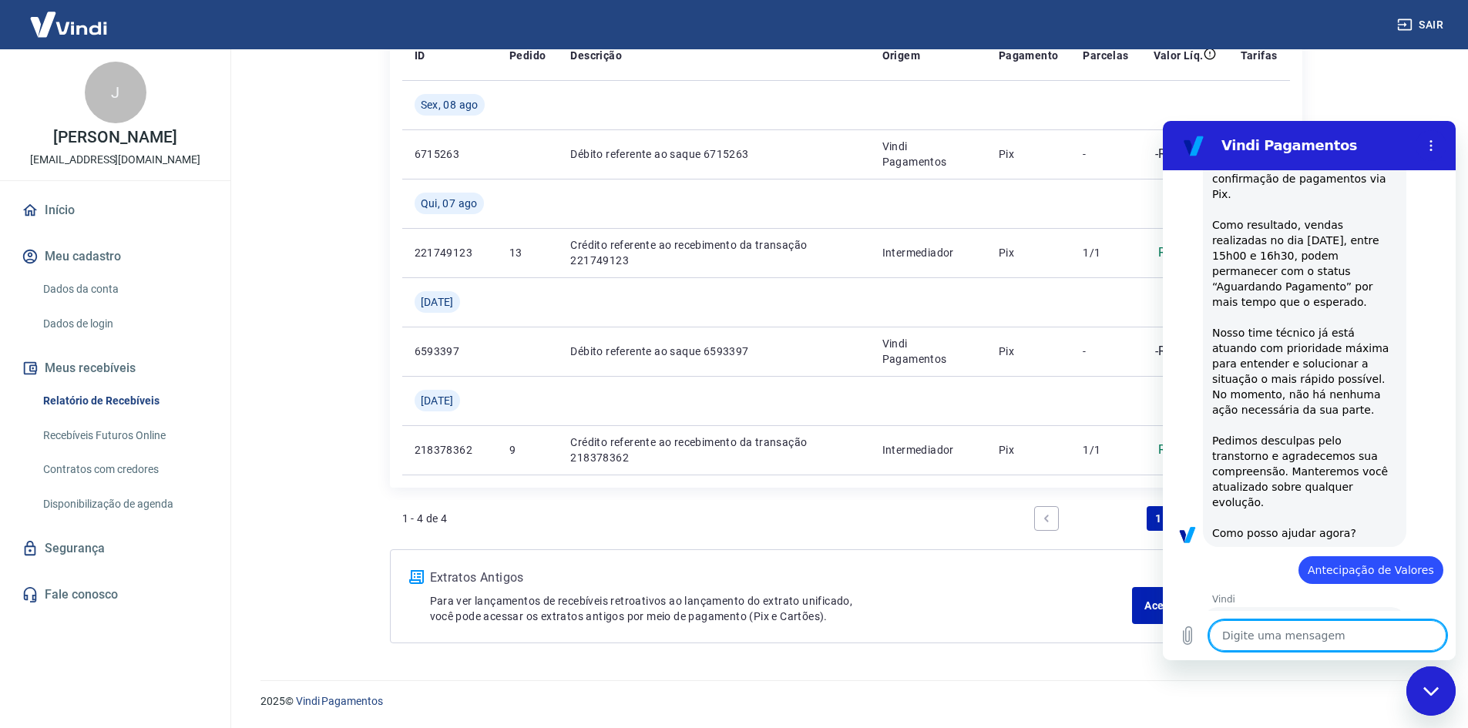
type textarea "x"
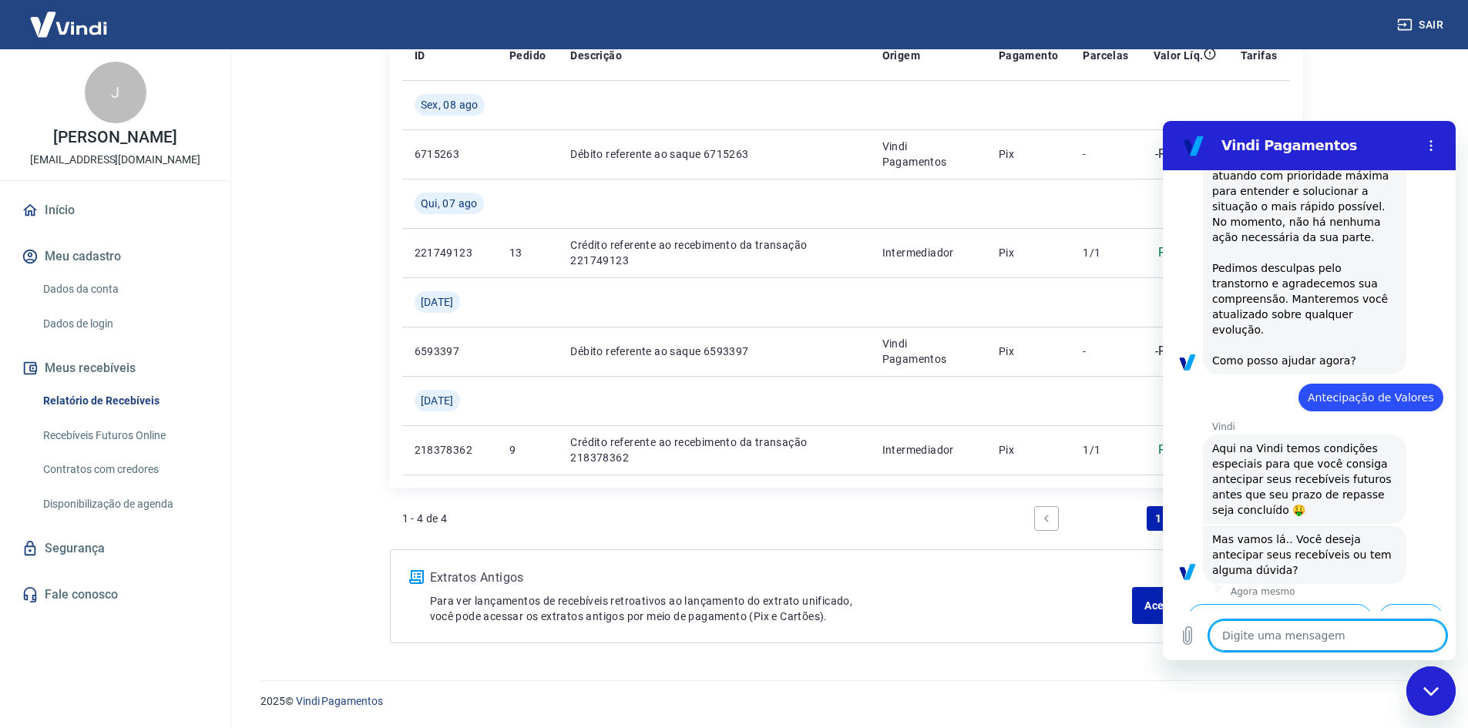
click at [1308, 641] on textarea at bounding box center [1327, 635] width 237 height 31
type textarea "C"
type textarea "x"
type textarea "CO"
type textarea "x"
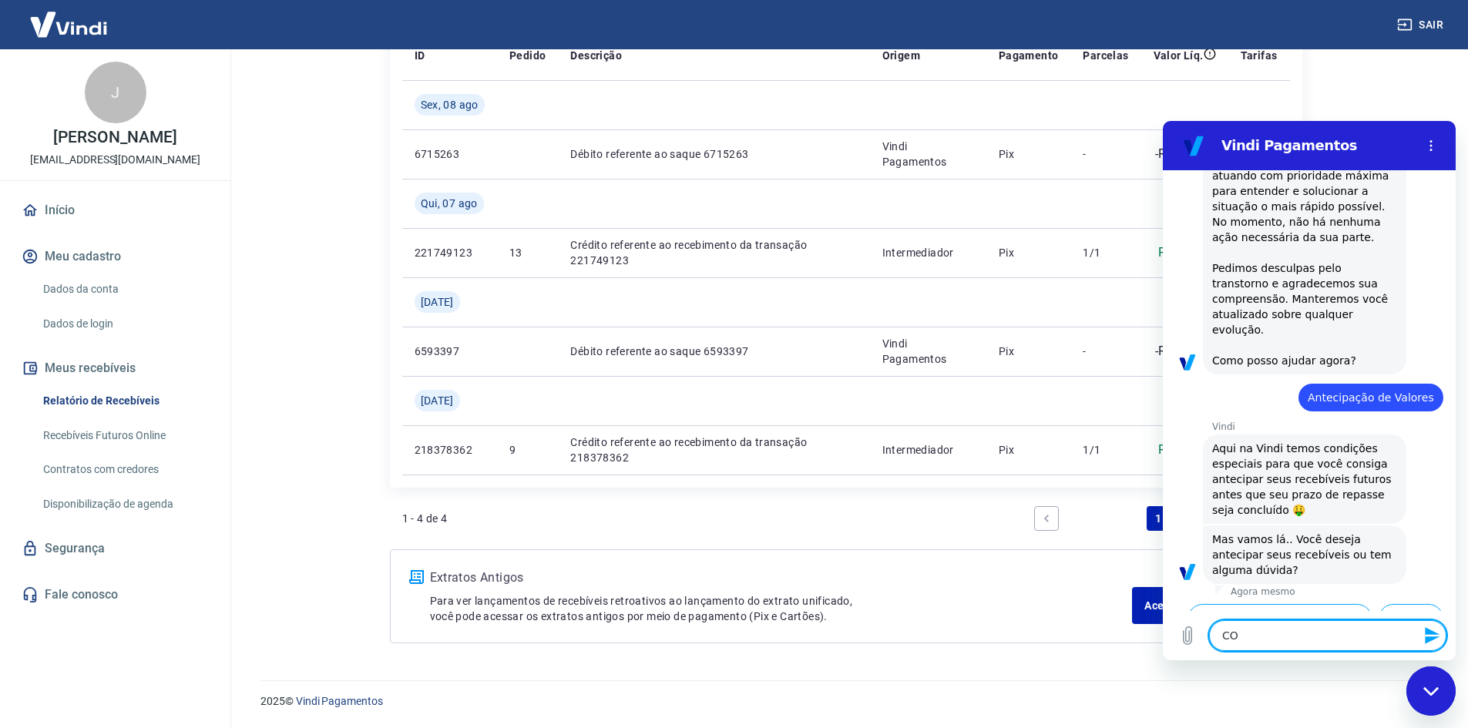
type textarea "COM"
type textarea "x"
type textarea "COMO"
type textarea "x"
type textarea "COMO"
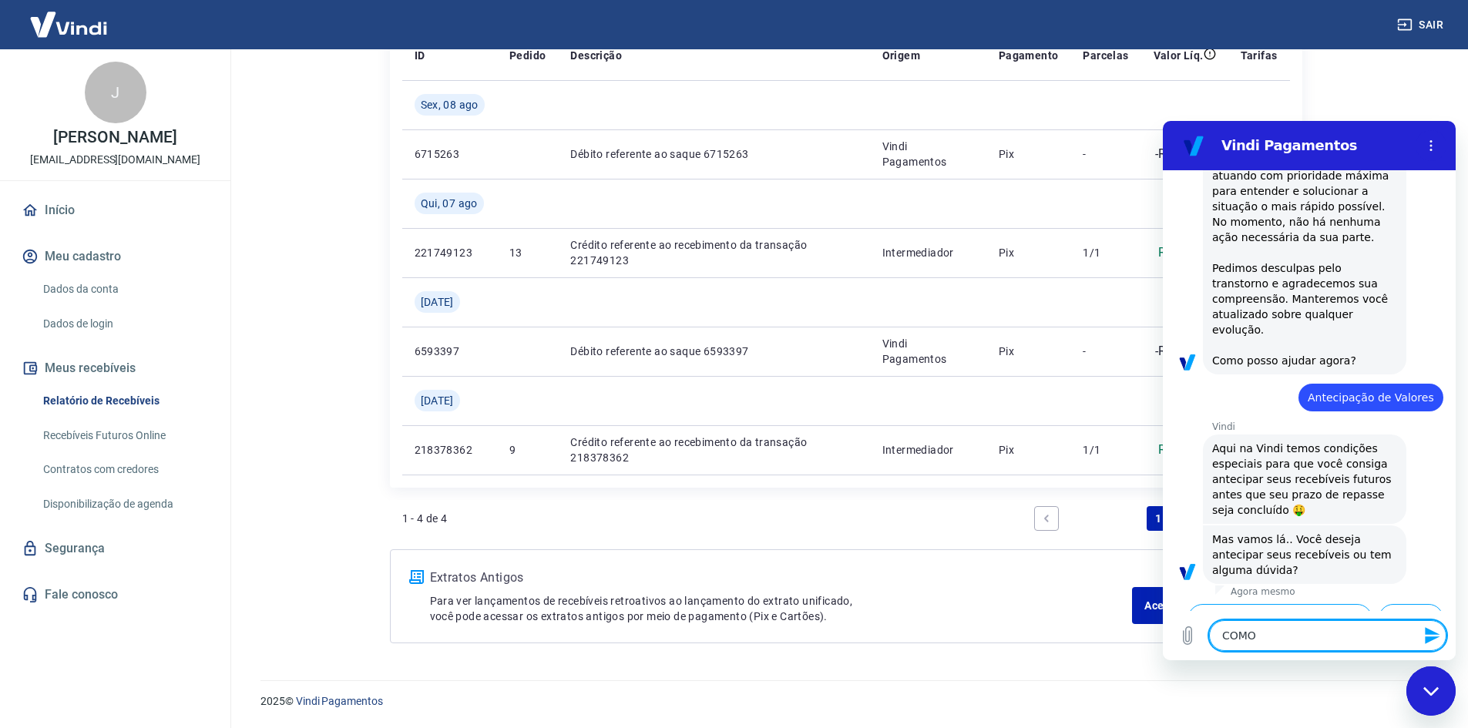
type textarea "x"
type textarea "COMO R"
type textarea "x"
type textarea "COMO RE"
type textarea "x"
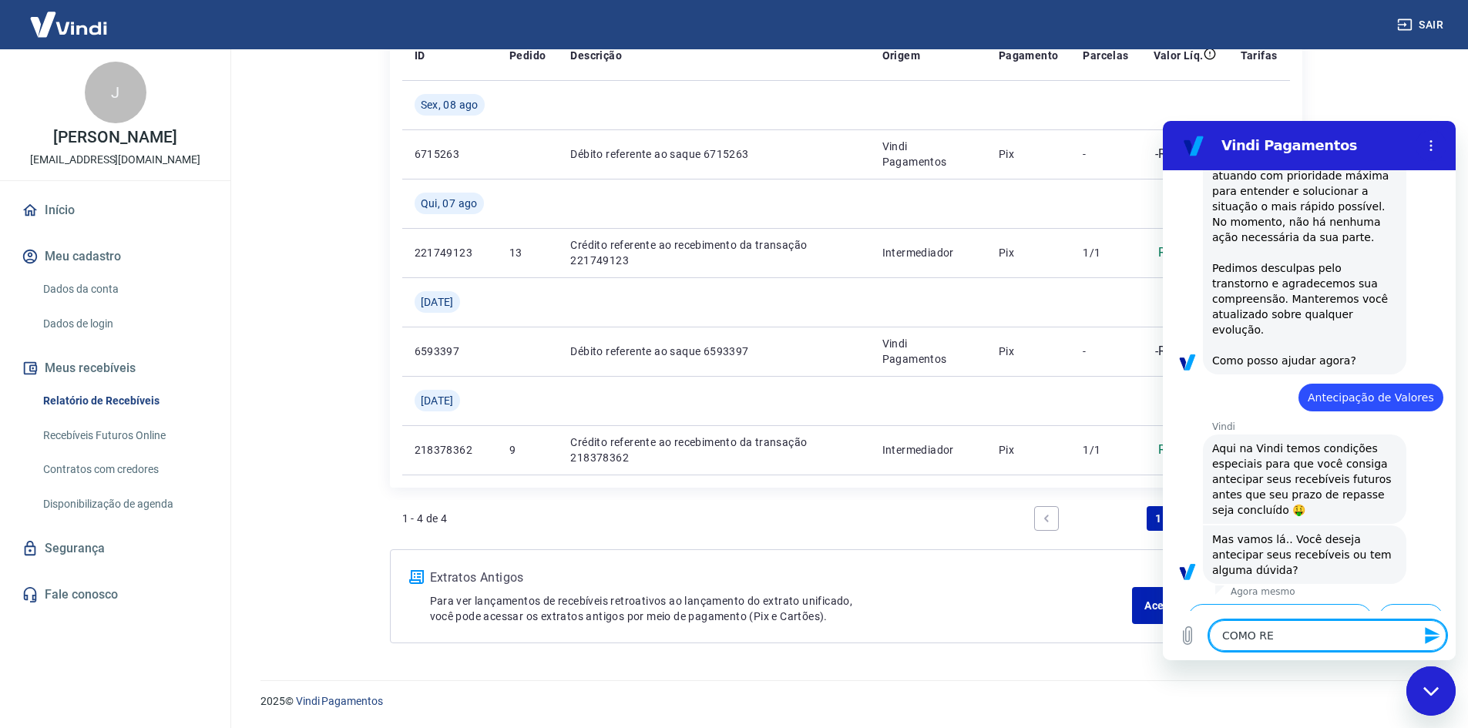
type textarea "COMO RES"
type textarea "x"
type textarea "COMO REST"
type textarea "x"
type textarea "COMO RESTA"
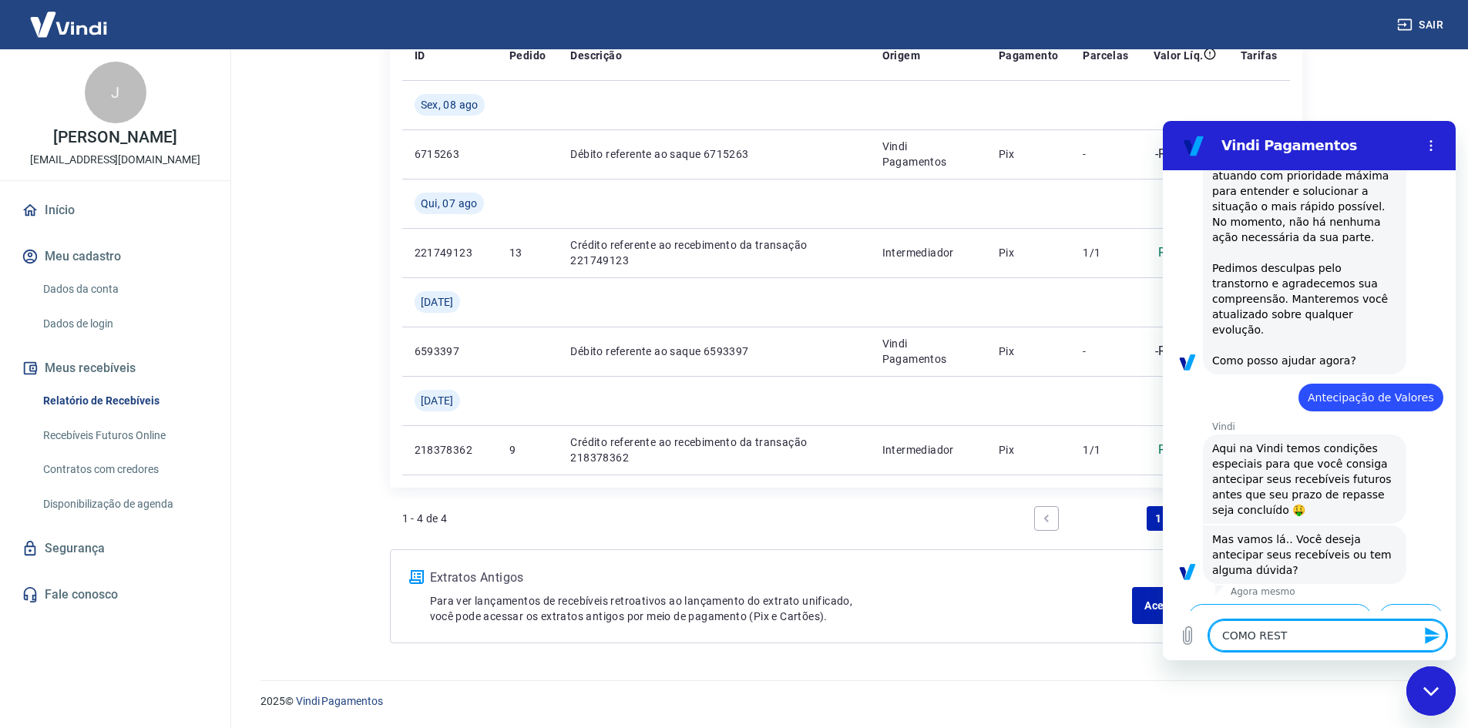
type textarea "x"
type textarea "COMO REST"
type textarea "x"
type textarea "COMO RES"
type textarea "x"
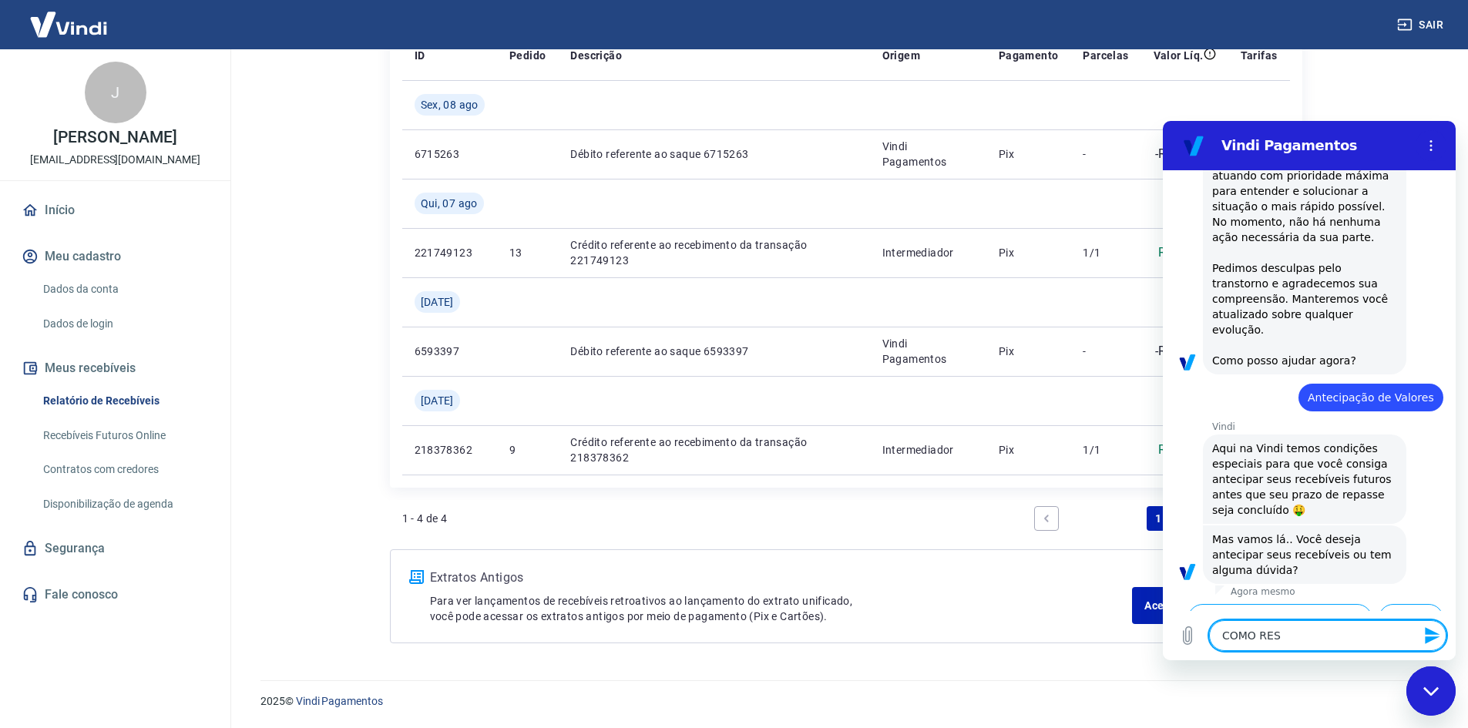
type textarea "COMO RESG"
type textarea "x"
type textarea "COMO RESGA"
type textarea "x"
type textarea "COMO RESGAT"
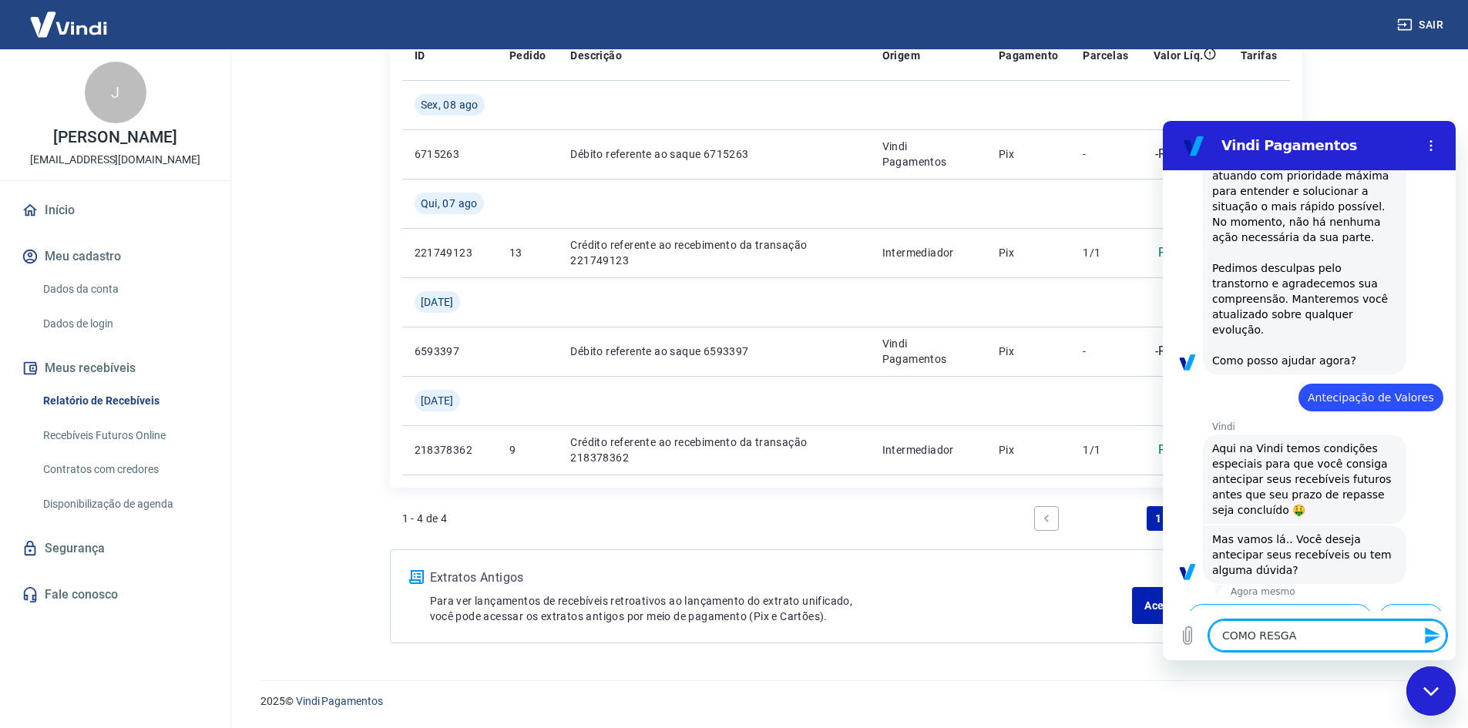
type textarea "x"
type textarea "COMO RESGATA"
type textarea "x"
type textarea "COMO RESGATAR"
type textarea "x"
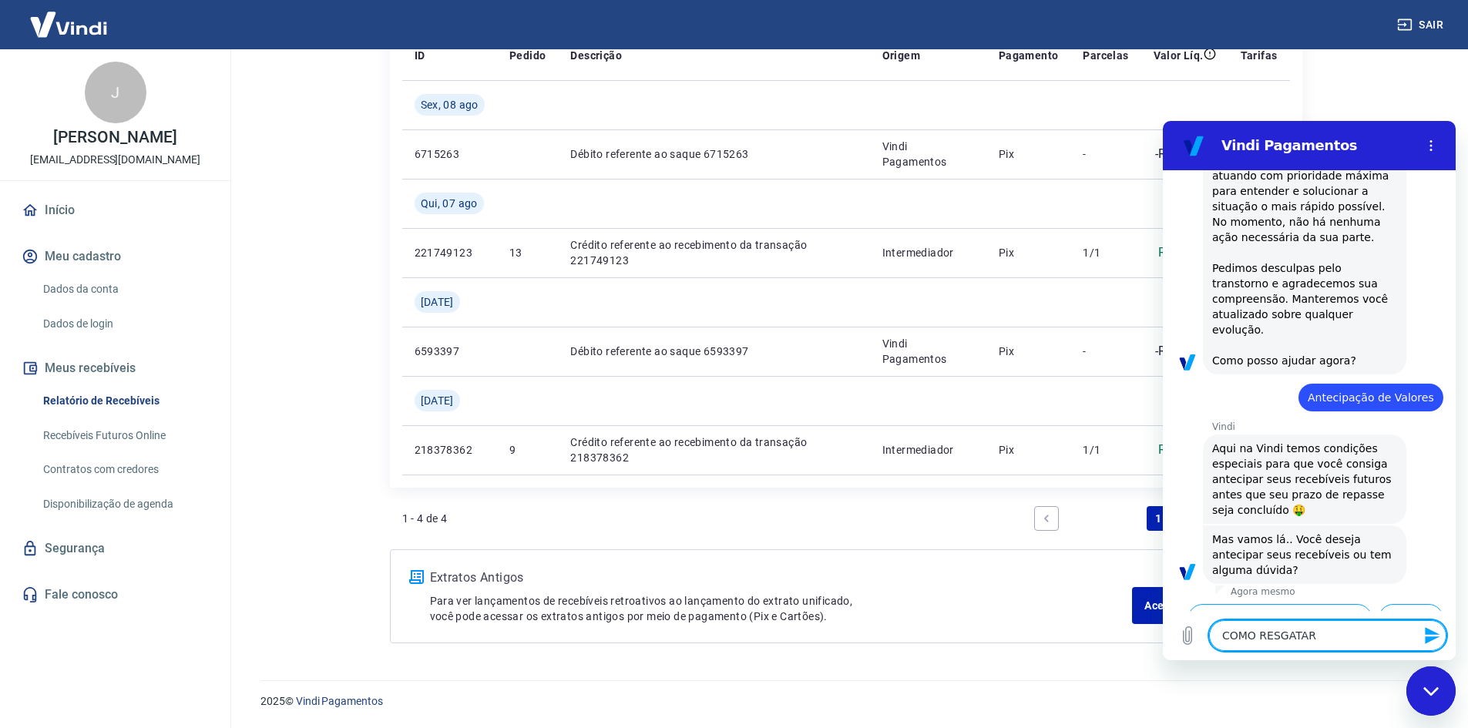
type textarea "COMO RESGATAR"
type textarea "x"
type textarea "COMO RESGATAR M"
type textarea "x"
type textarea "COMO RESGATAR ME"
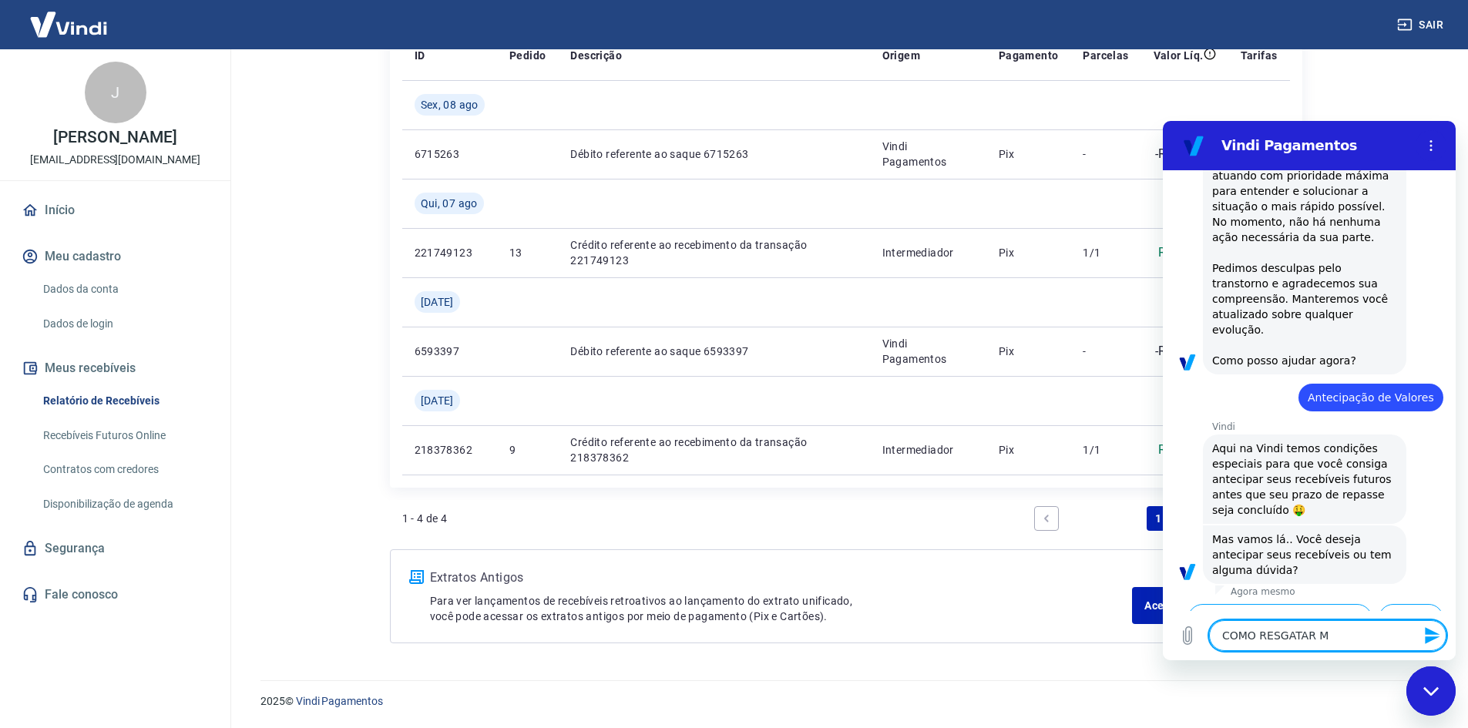
type textarea "x"
type textarea "COMO RESGATAR MEU"
type textarea "x"
type textarea "COMO RESGATAR MEU"
type textarea "x"
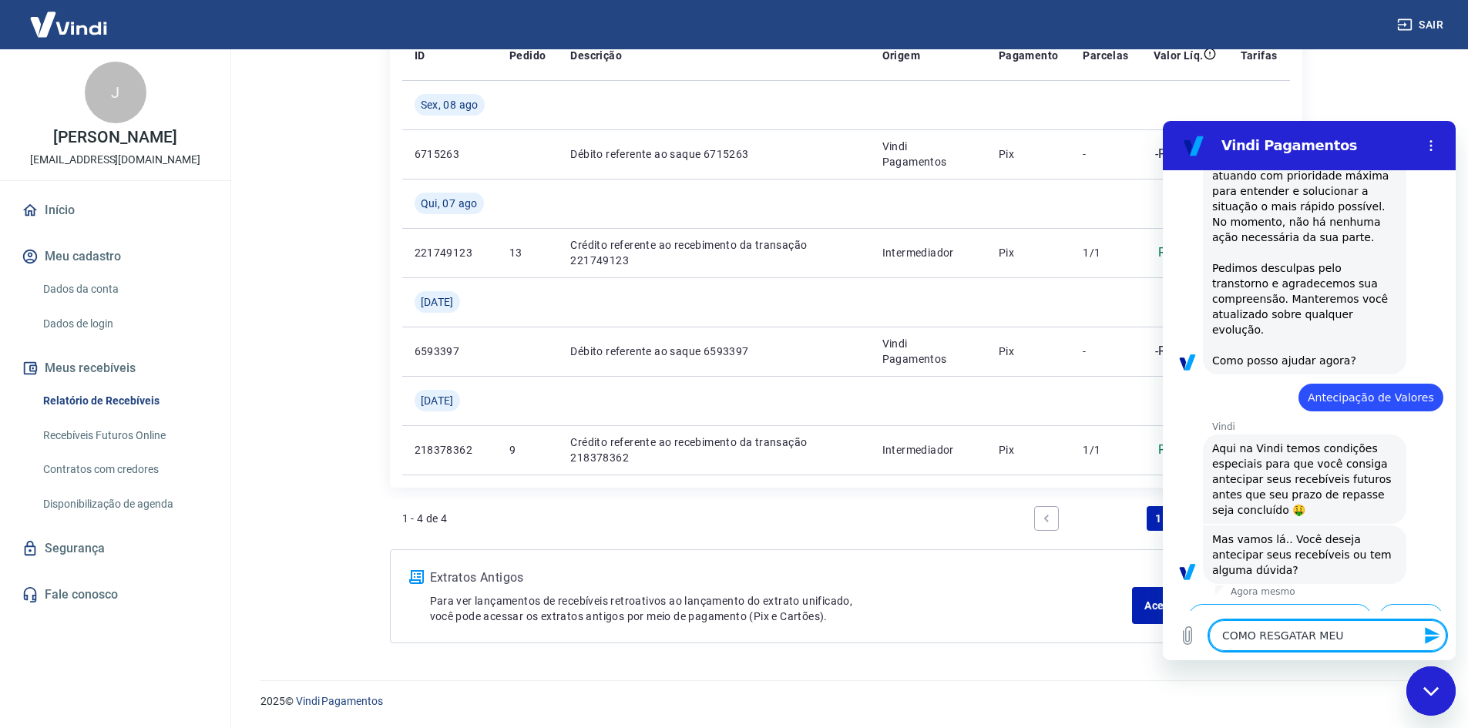
type textarea "COMO RESGATAR MEU D"
type textarea "x"
type textarea "COMO RESGATAR MEU DI"
type textarea "x"
type textarea "COMO RESGATAR MEU DIN"
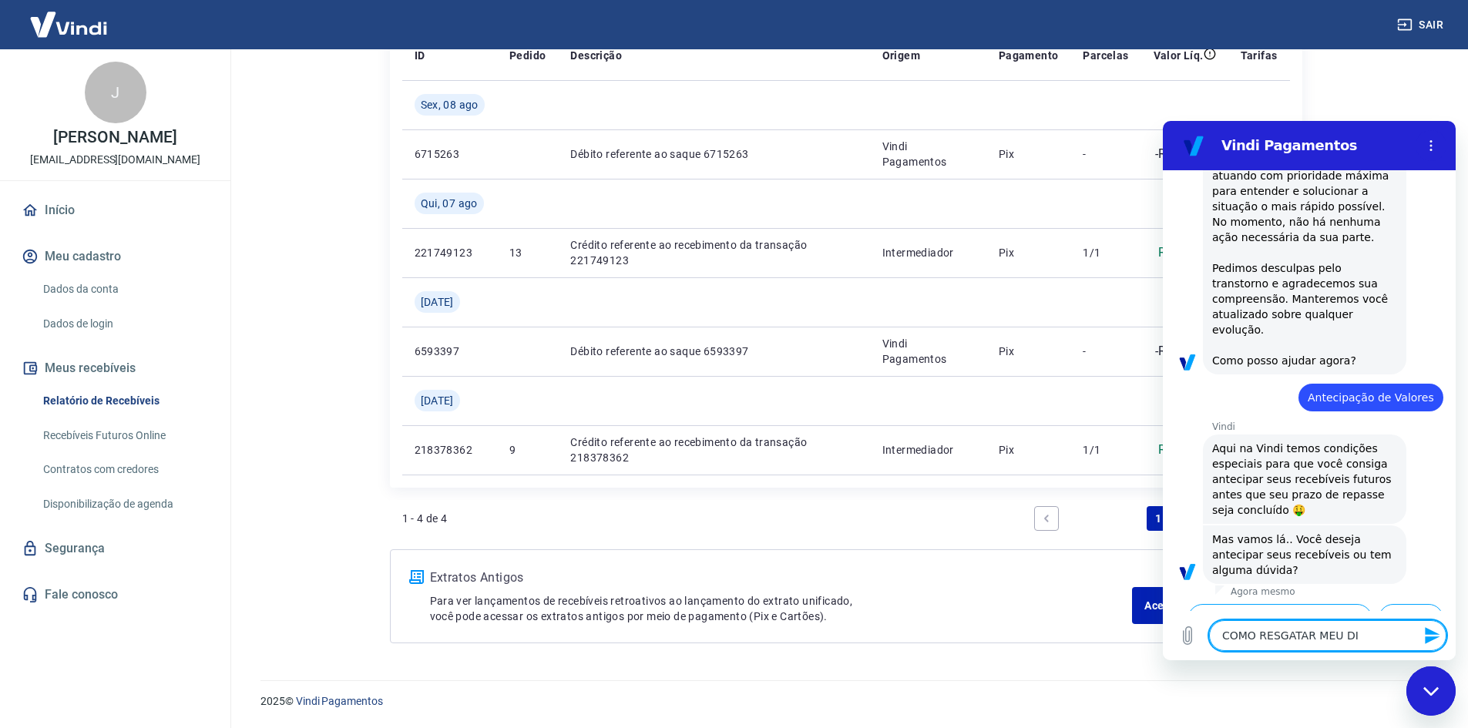
type textarea "x"
type textarea "COMO RESGATAR MEU DINH"
type textarea "x"
type textarea "COMO RESGATAR MEU DINHE"
type textarea "x"
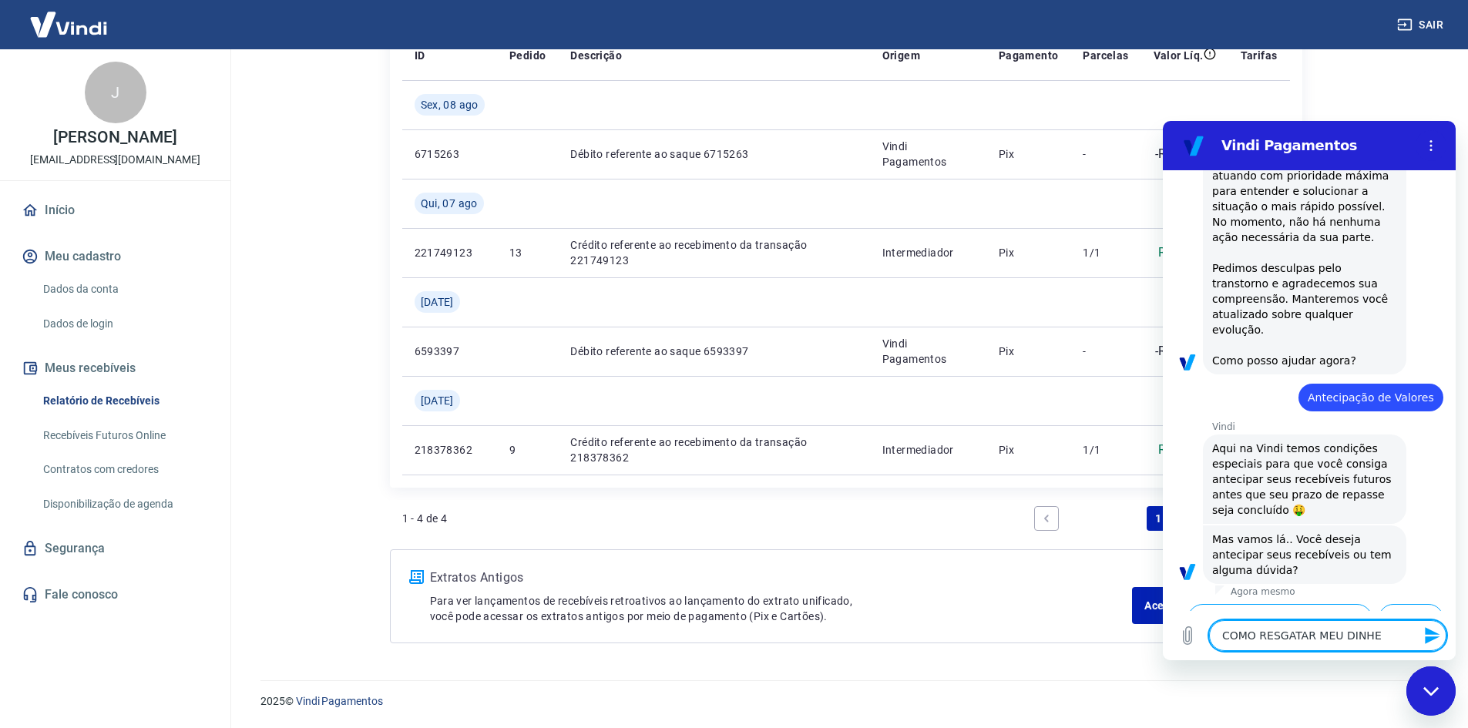
type textarea "COMO RESGATAR MEU DINHEI"
type textarea "x"
type textarea "COMO RESGATAR MEU DINHEIR"
type textarea "x"
type textarea "COMO RESGATAR MEU DINHEIRO"
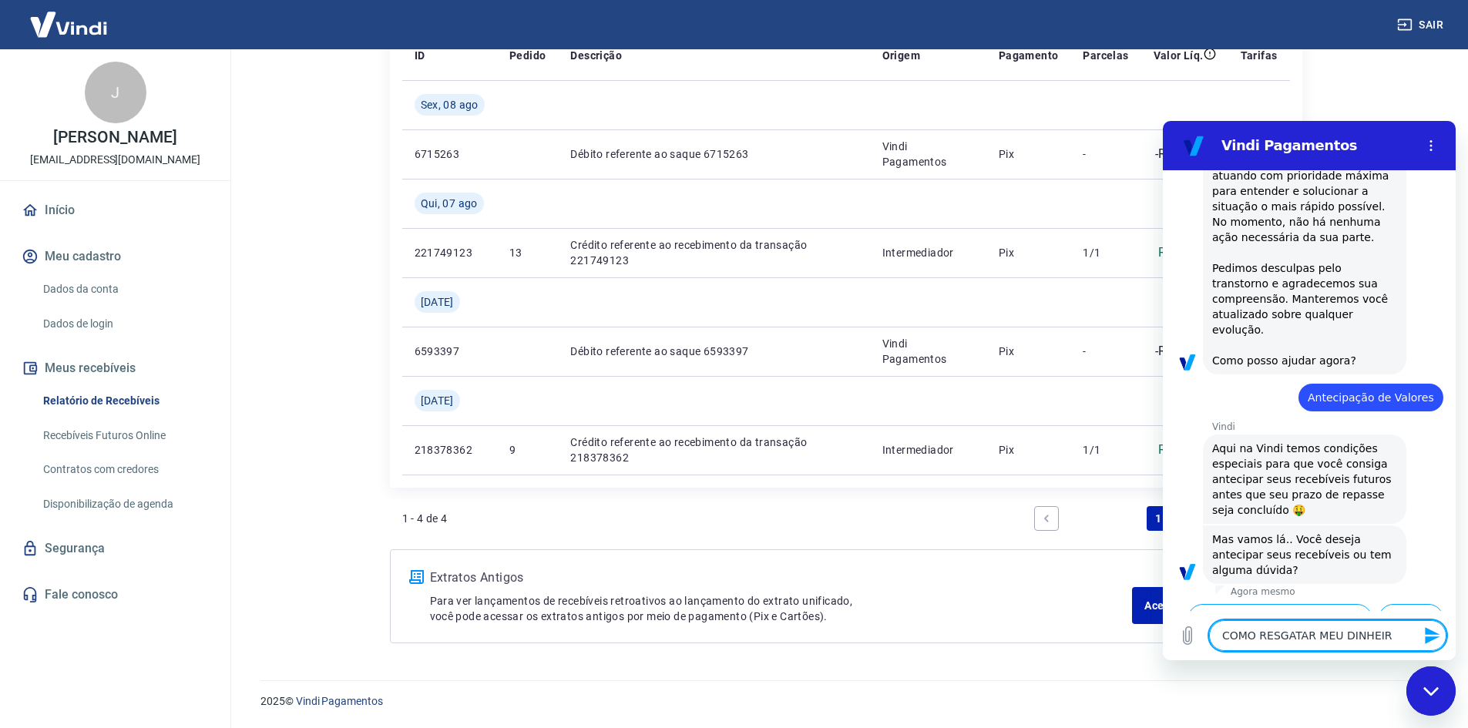
type textarea "x"
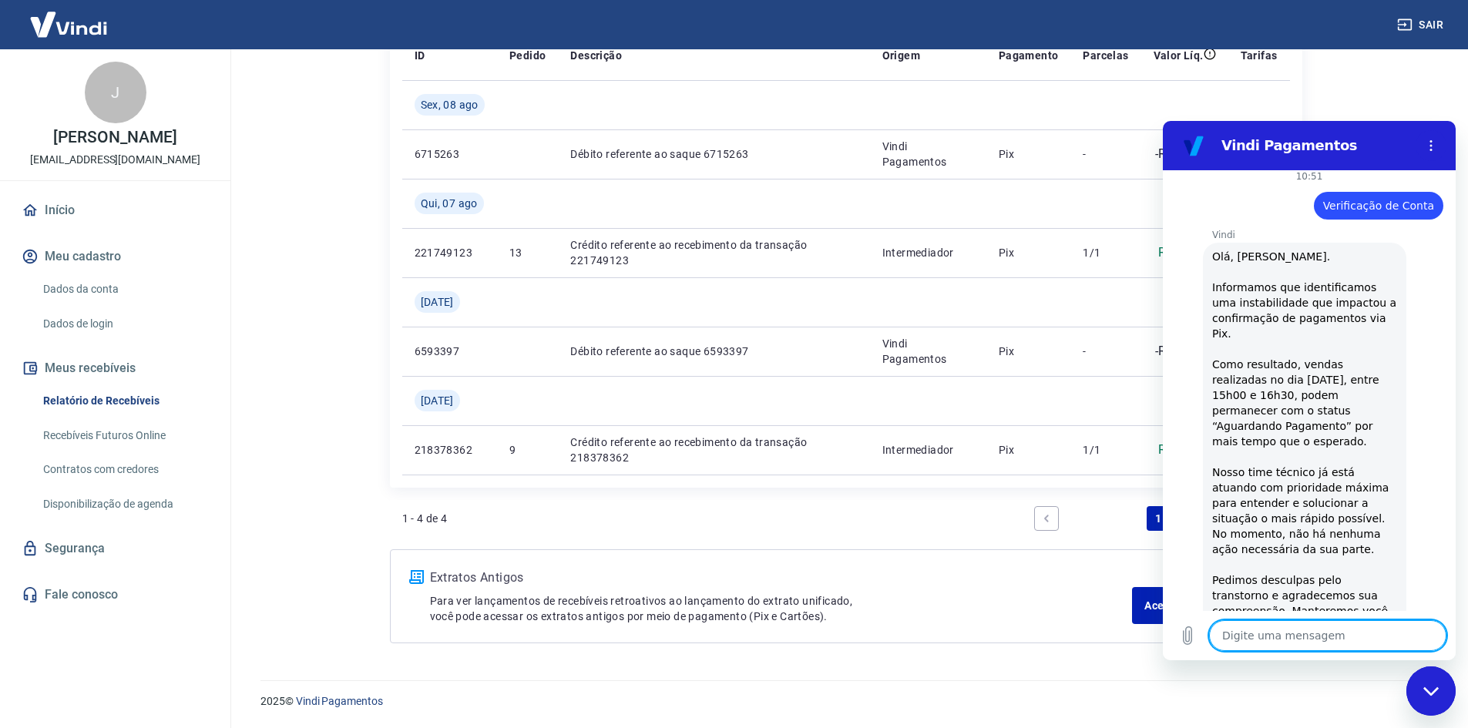
scroll to position [324, 0]
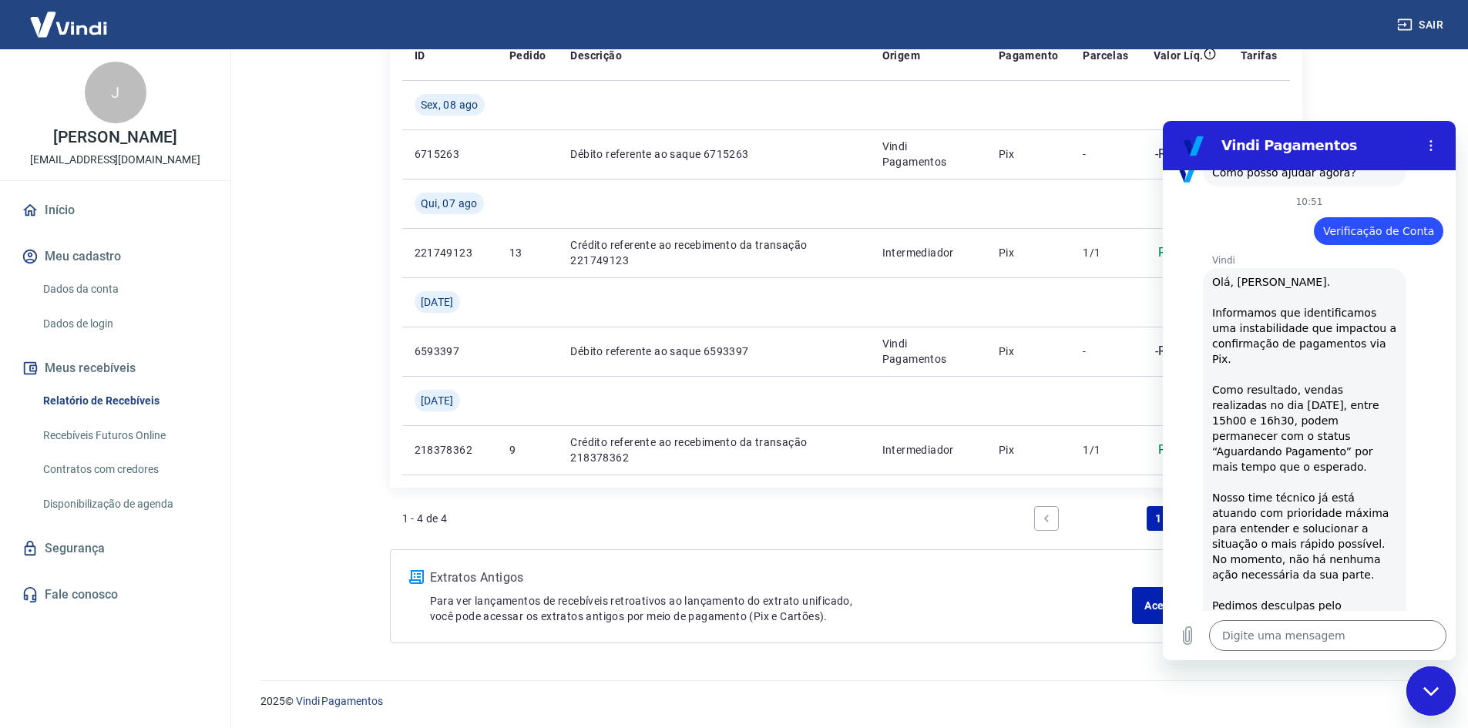
click at [1368, 97] on main "Início / Meus Recebíveis / Relatório de Recebíveis Relatório de Recebíveis Saib…" at bounding box center [845, 153] width 1244 height 679
type textarea "x"
